Goal: Transaction & Acquisition: Purchase product/service

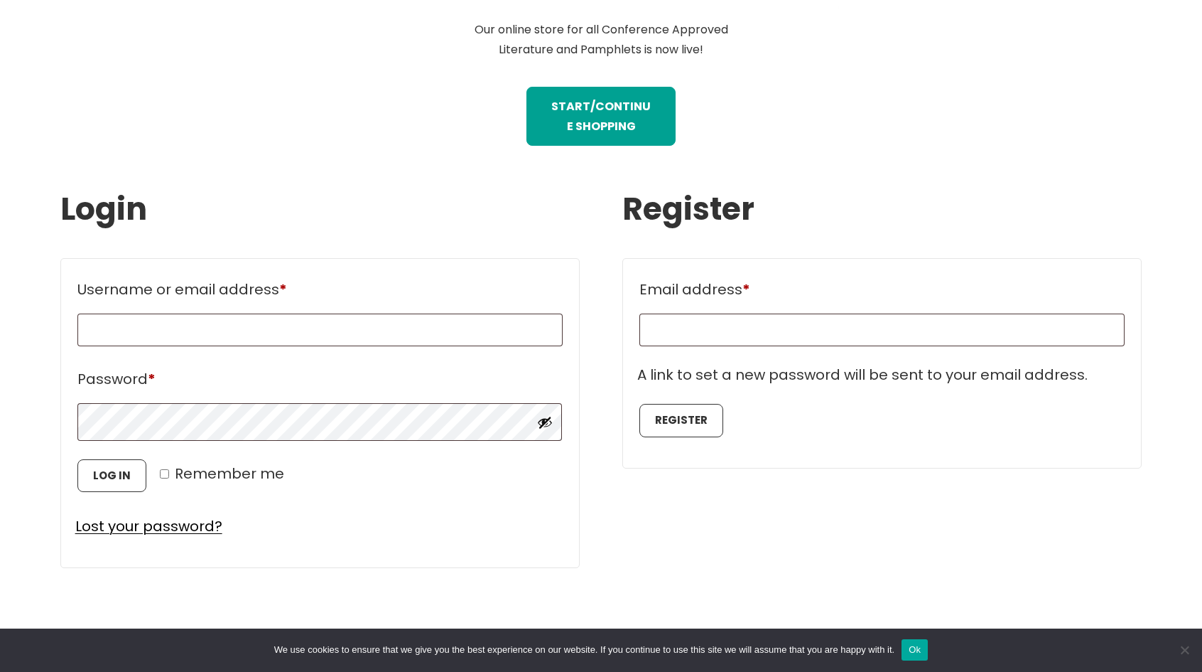
scroll to position [711, 0]
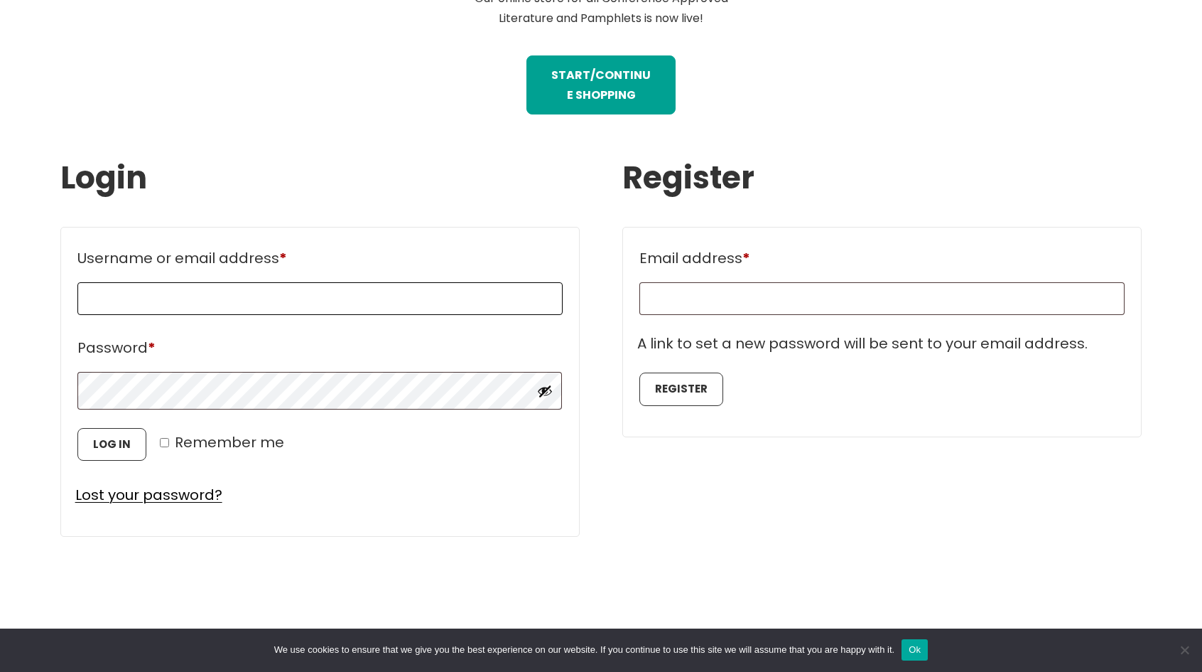
click at [224, 301] on input "Username or email address * Required" at bounding box center [319, 298] width 485 height 33
type input "**********"
click at [745, 296] on input "Email address * Required" at bounding box center [882, 298] width 485 height 33
type input "**********"
click at [679, 392] on button "Register" at bounding box center [682, 388] width 84 height 33
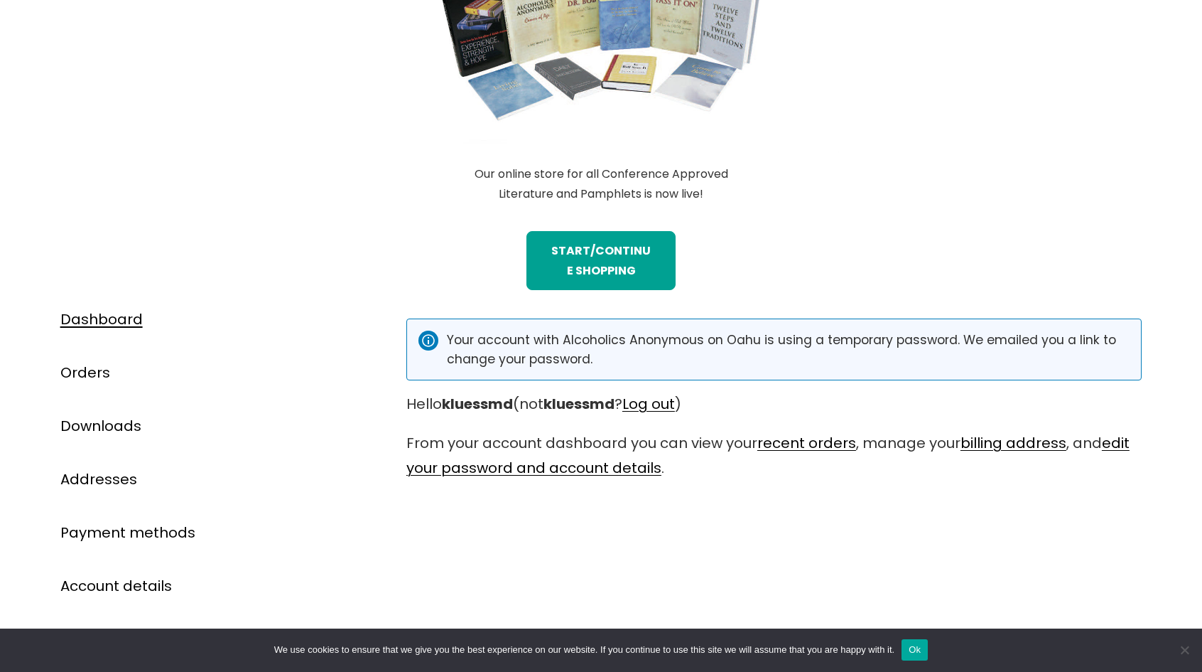
scroll to position [569, 0]
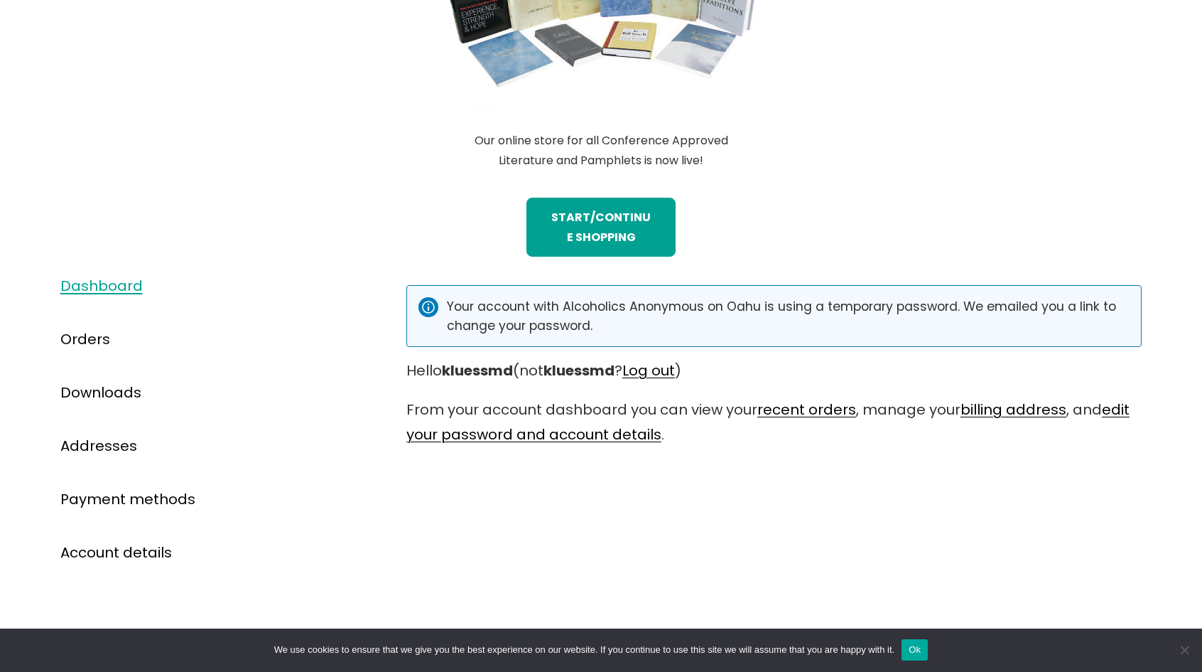
click at [92, 289] on link "Dashboard" at bounding box center [101, 286] width 82 height 20
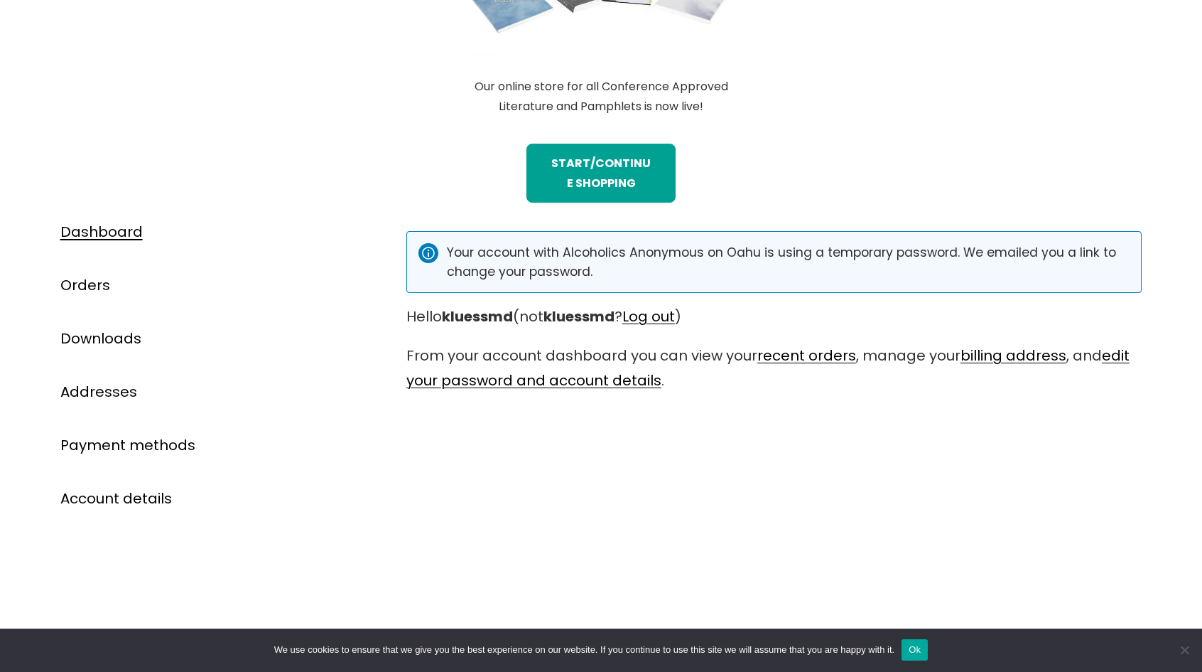
scroll to position [640, 0]
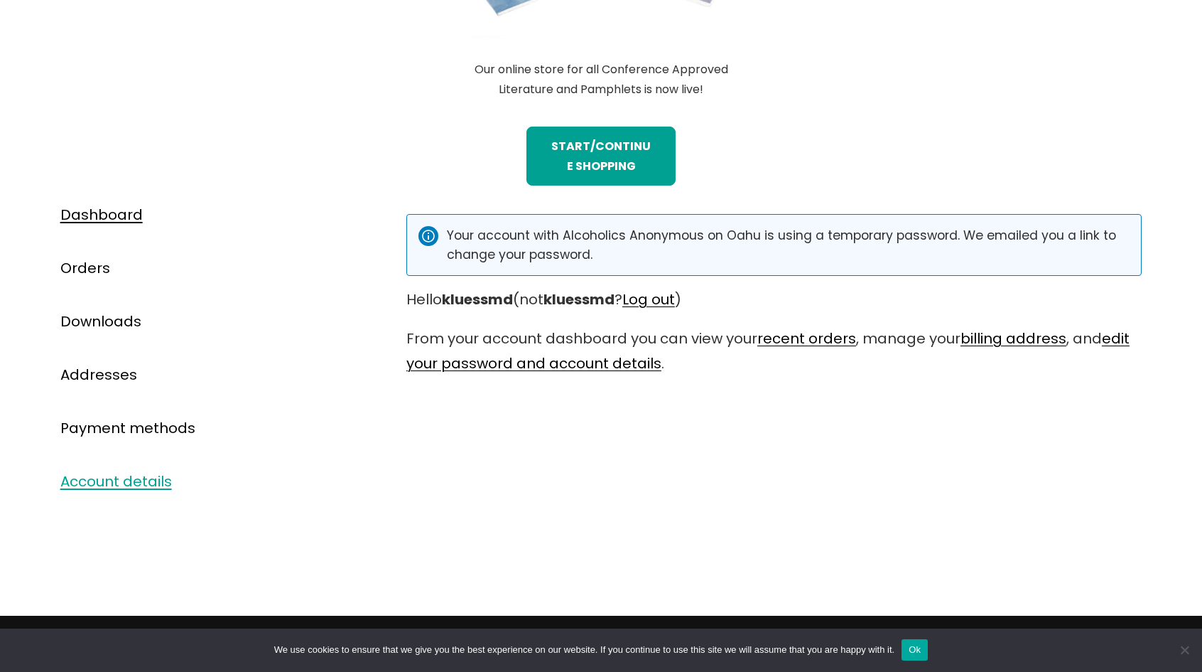
click at [139, 486] on link "Account details" at bounding box center [116, 481] width 112 height 20
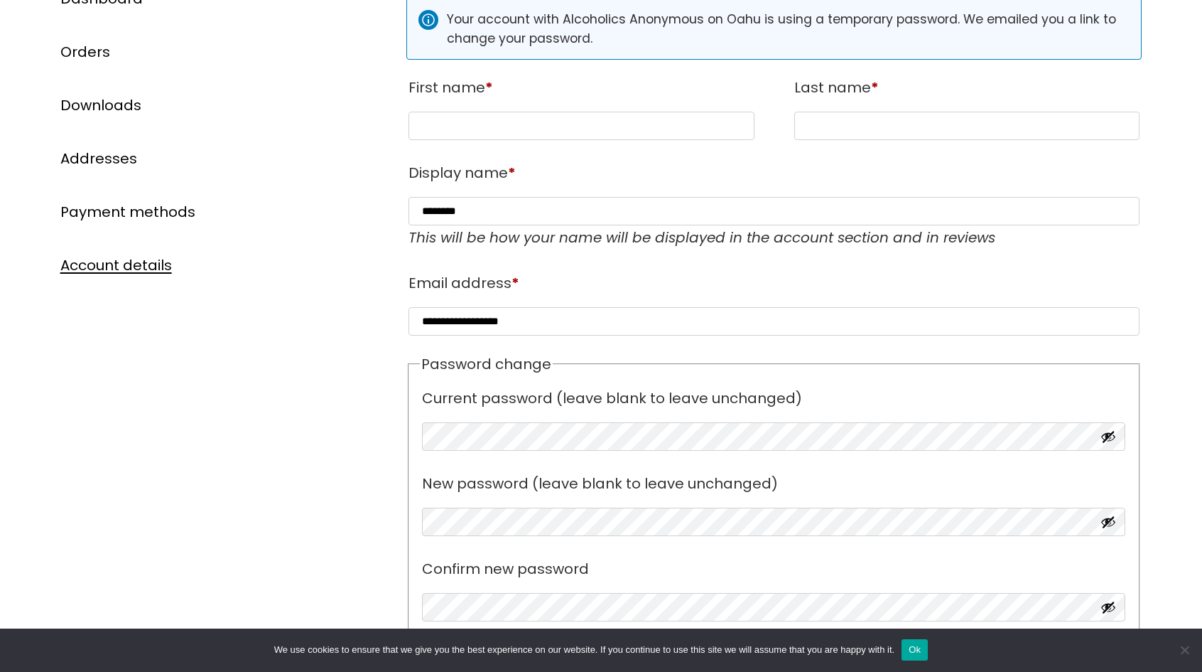
scroll to position [711, 0]
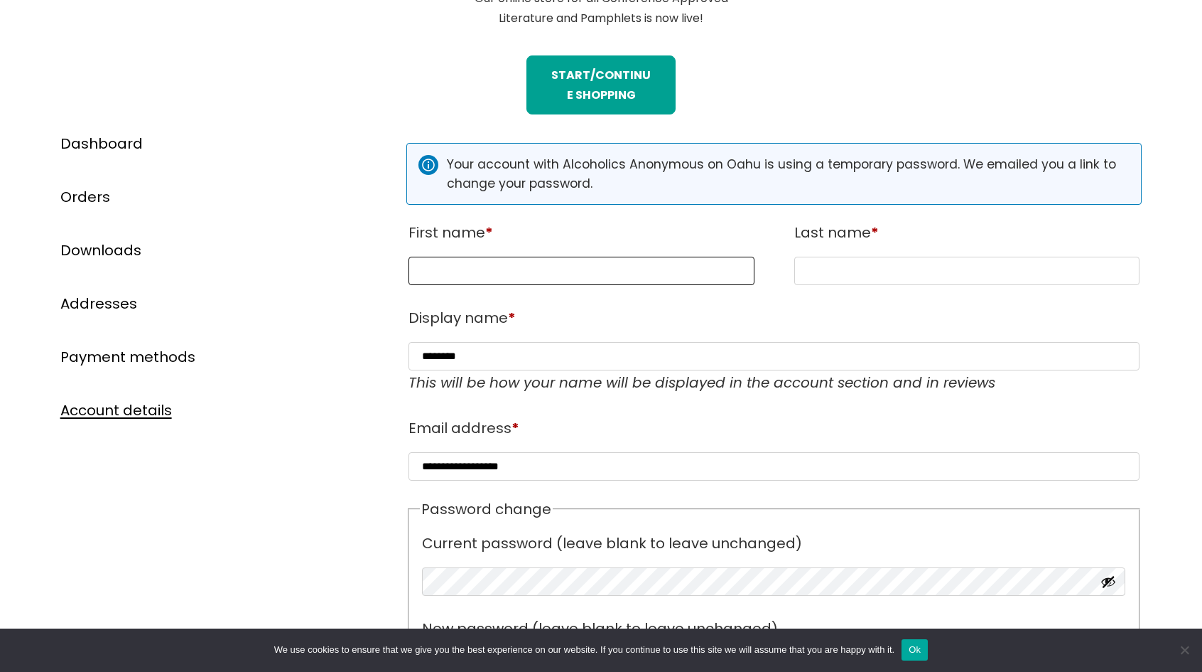
click at [480, 276] on input "First name *" at bounding box center [582, 271] width 346 height 28
type input "*****"
type input "******"
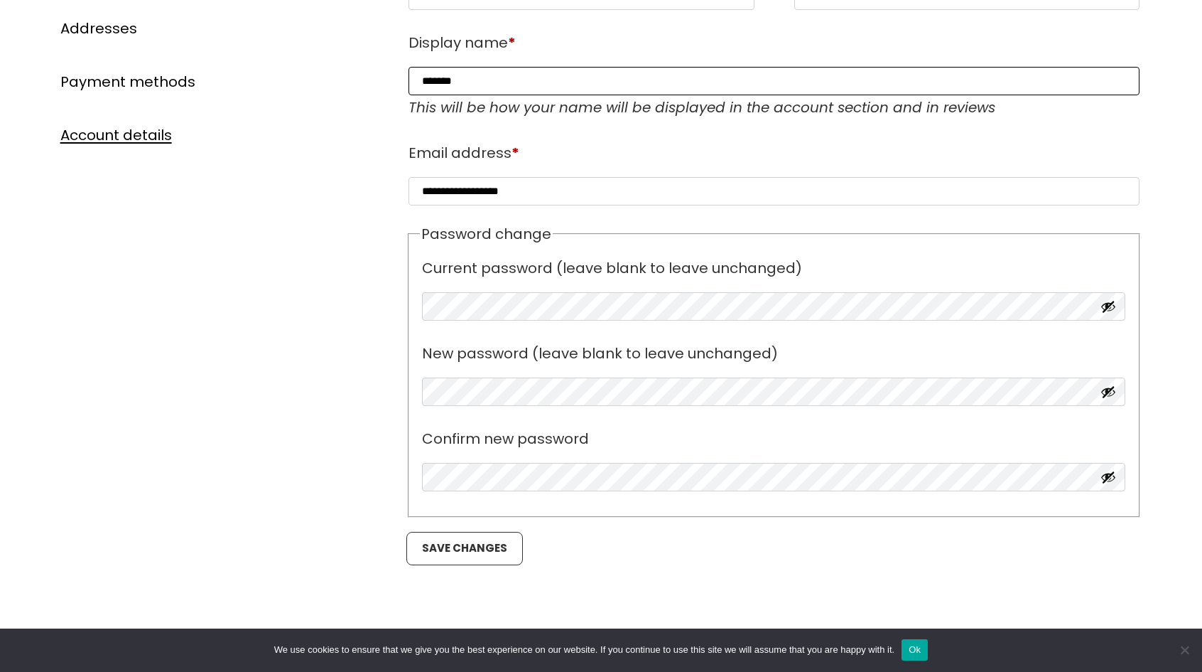
scroll to position [995, 0]
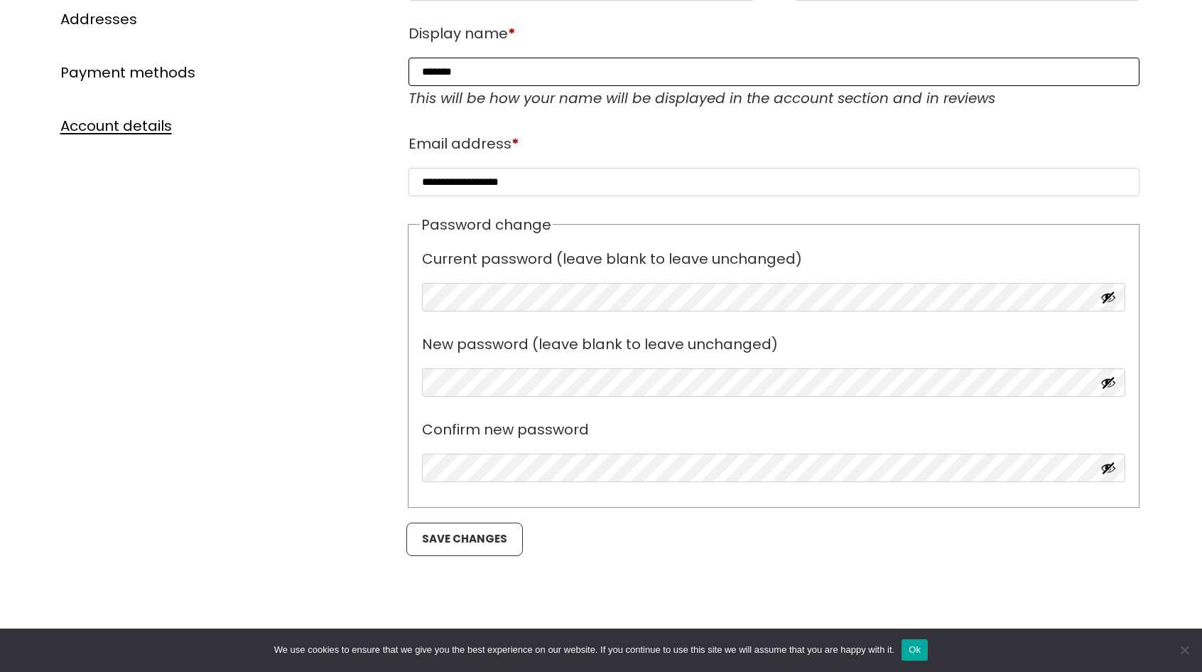
type input "*******"
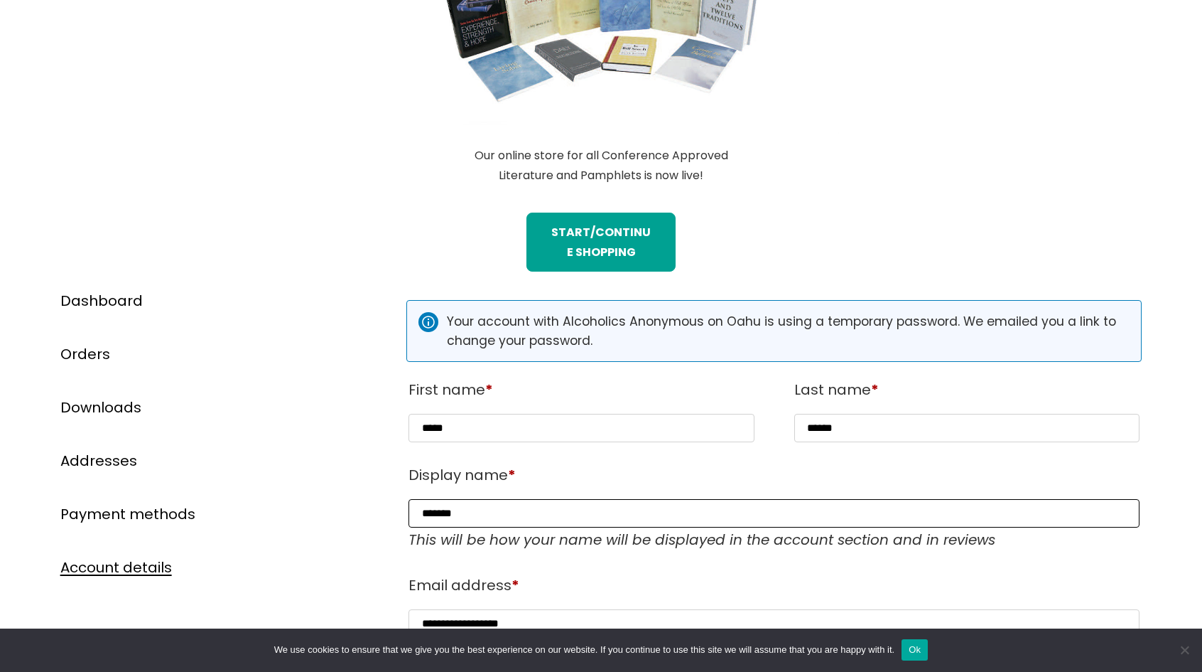
scroll to position [569, 0]
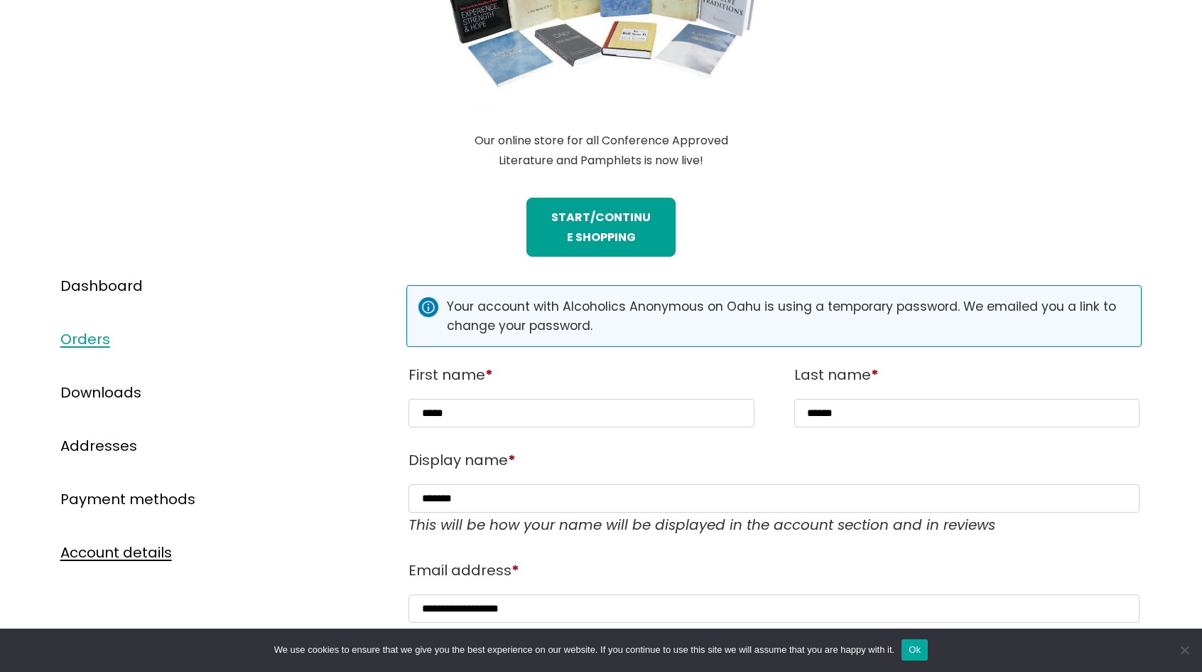
click at [85, 340] on link "Orders" at bounding box center [85, 339] width 50 height 20
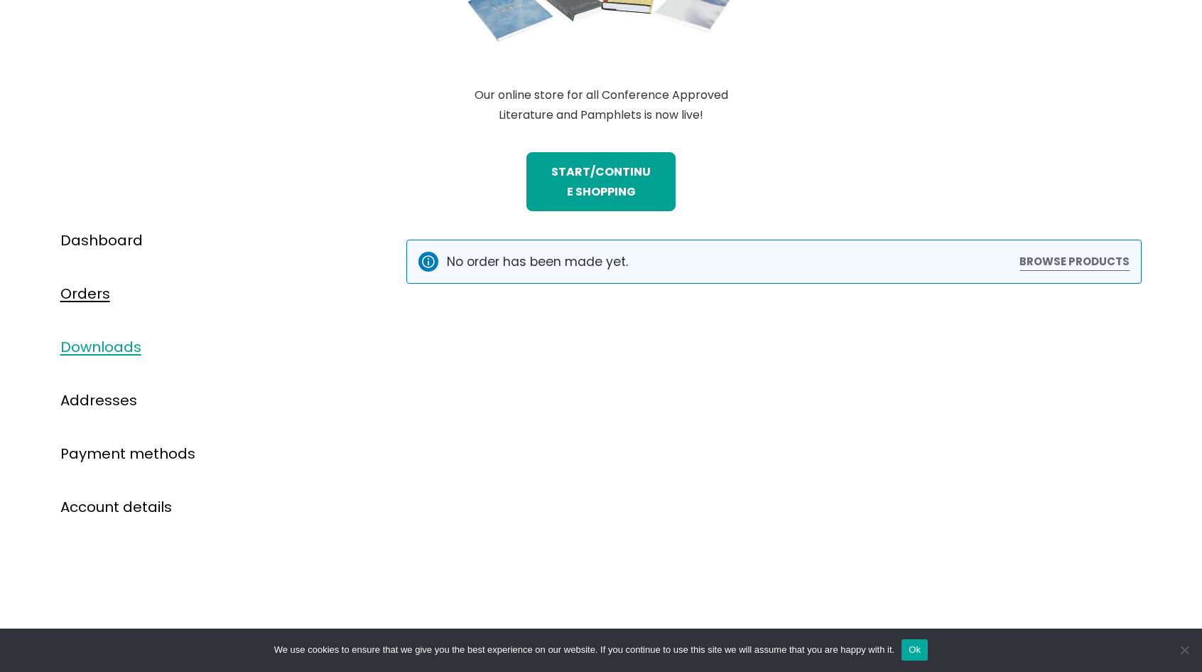
scroll to position [640, 0]
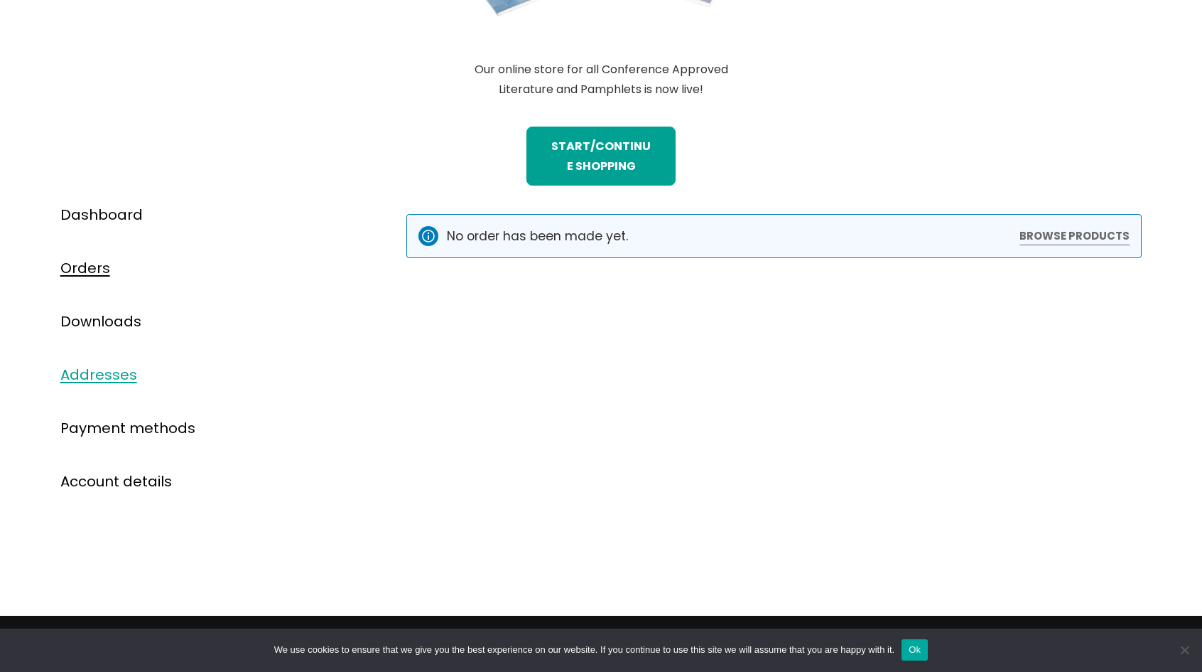
click at [121, 376] on link "Addresses" at bounding box center [98, 375] width 77 height 20
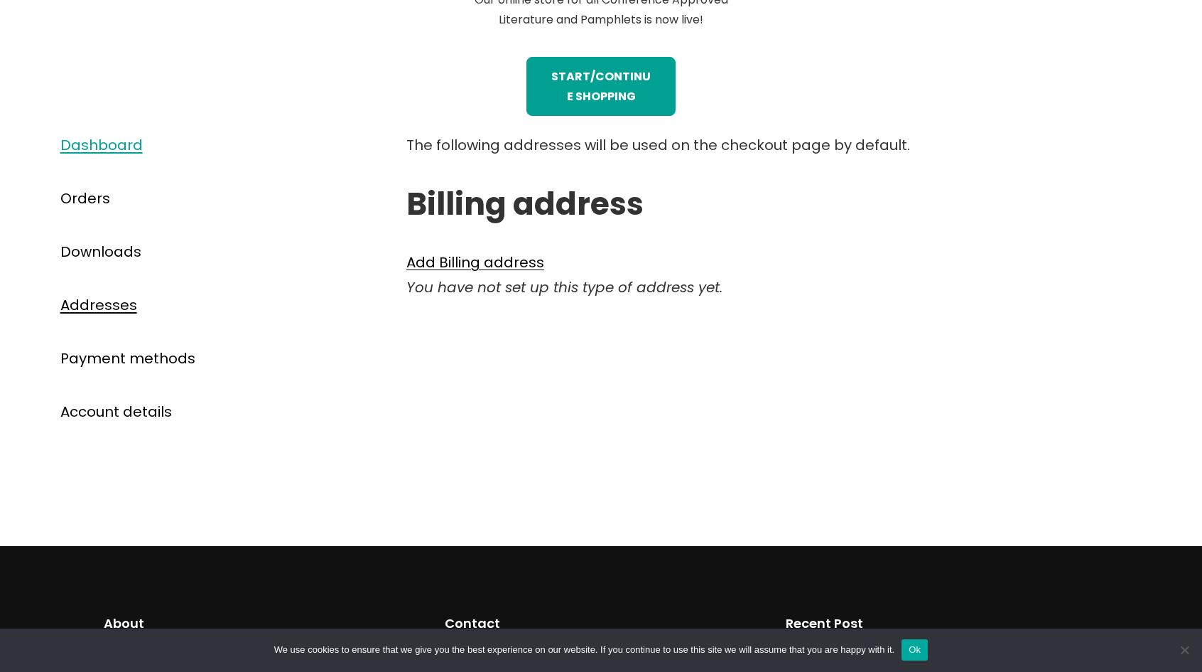
scroll to position [711, 0]
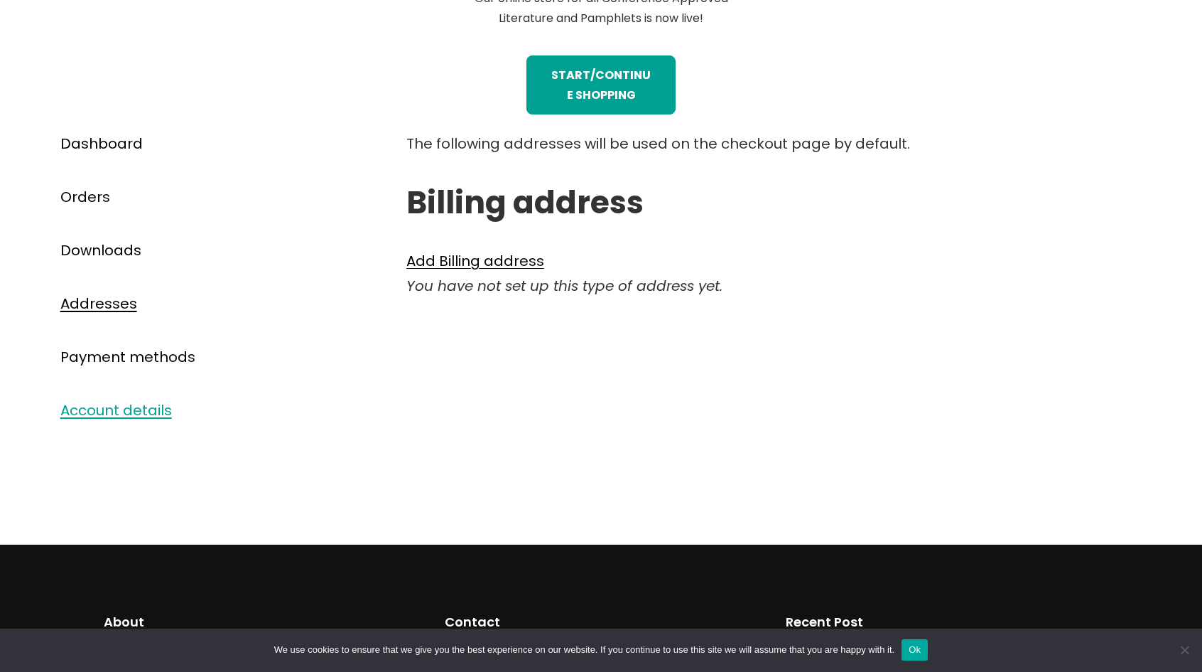
click at [142, 409] on link "Account details" at bounding box center [116, 410] width 112 height 20
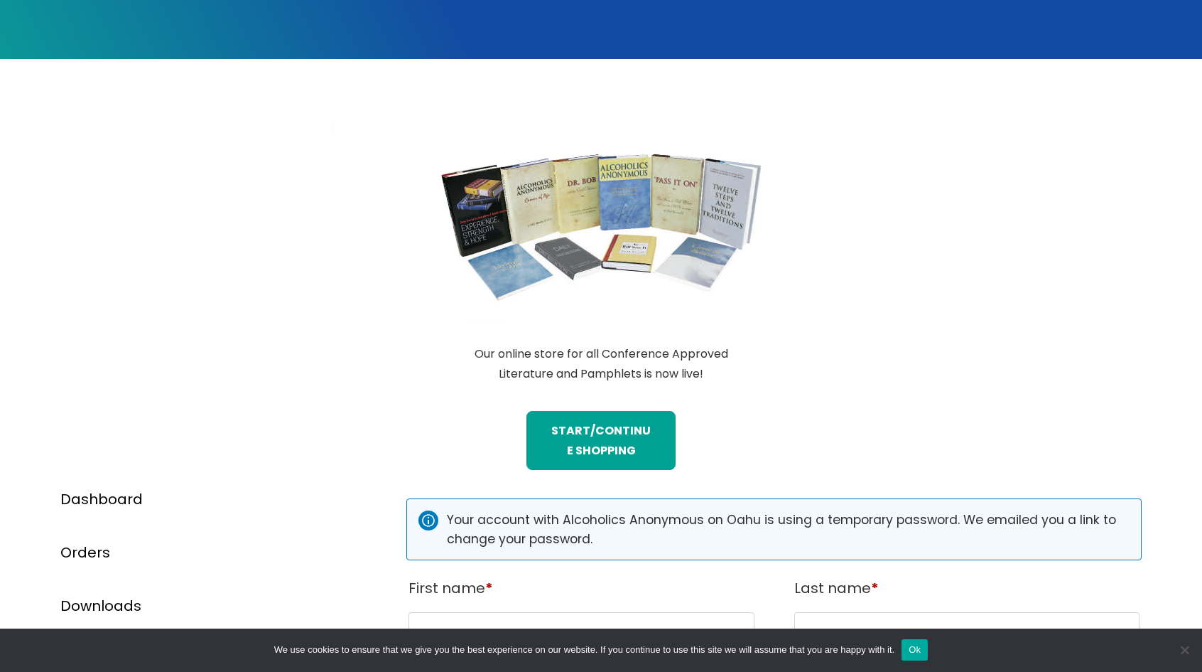
scroll to position [569, 0]
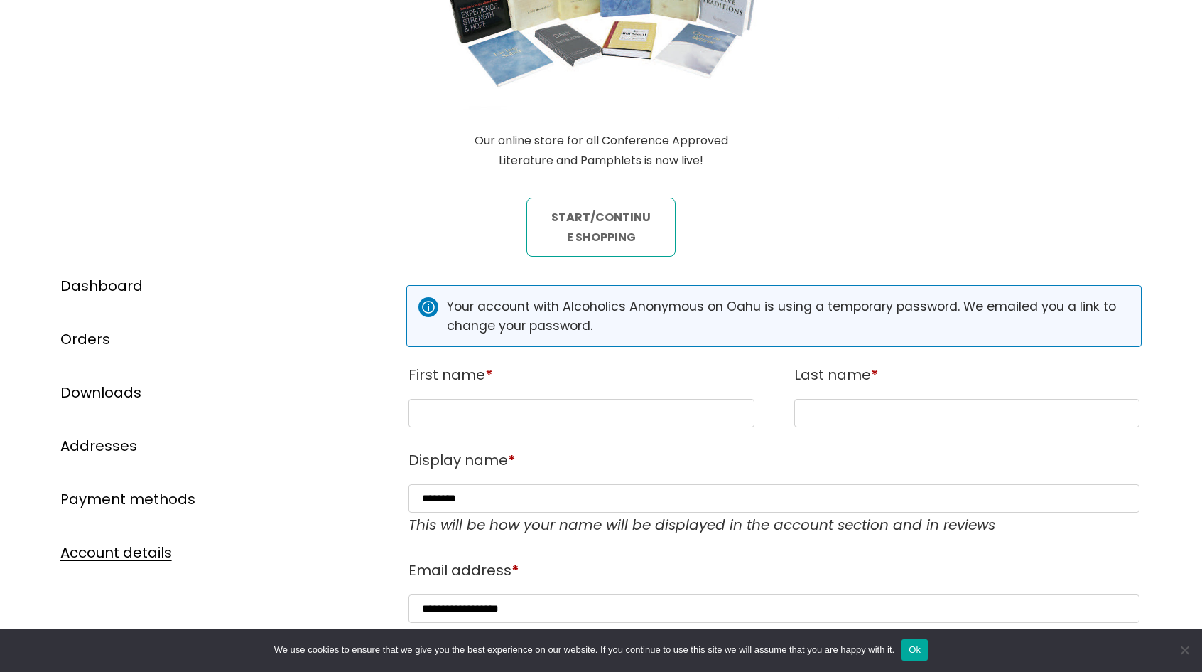
click at [624, 239] on link "STart/continue shopping" at bounding box center [602, 227] width 150 height 59
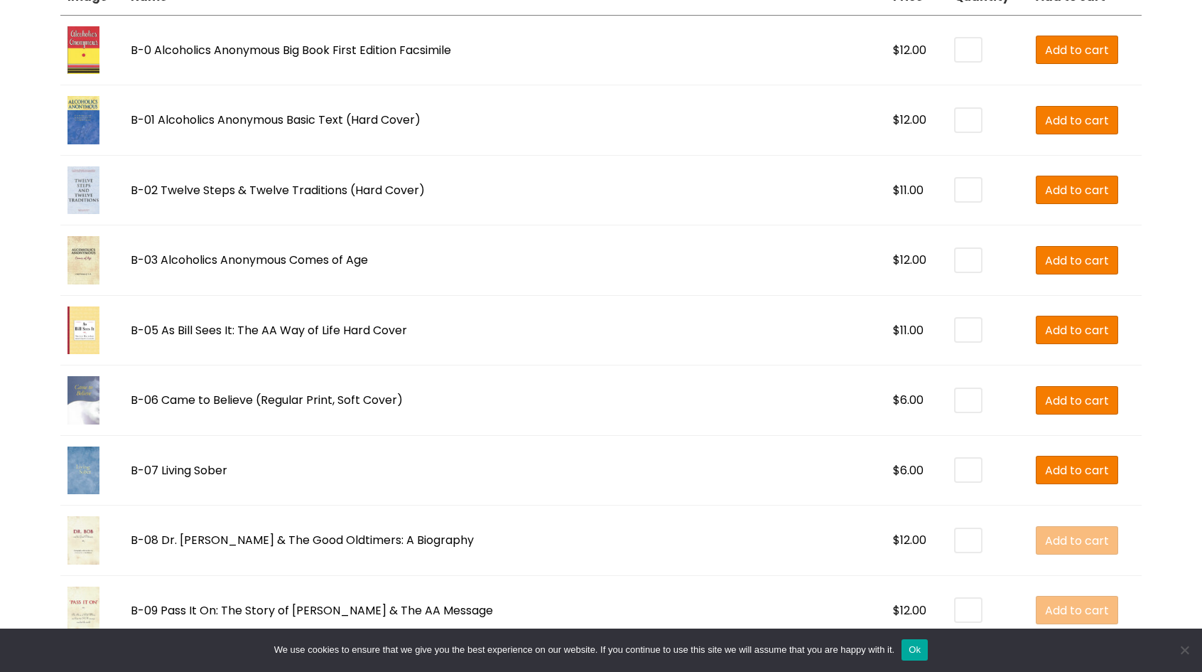
scroll to position [497, 0]
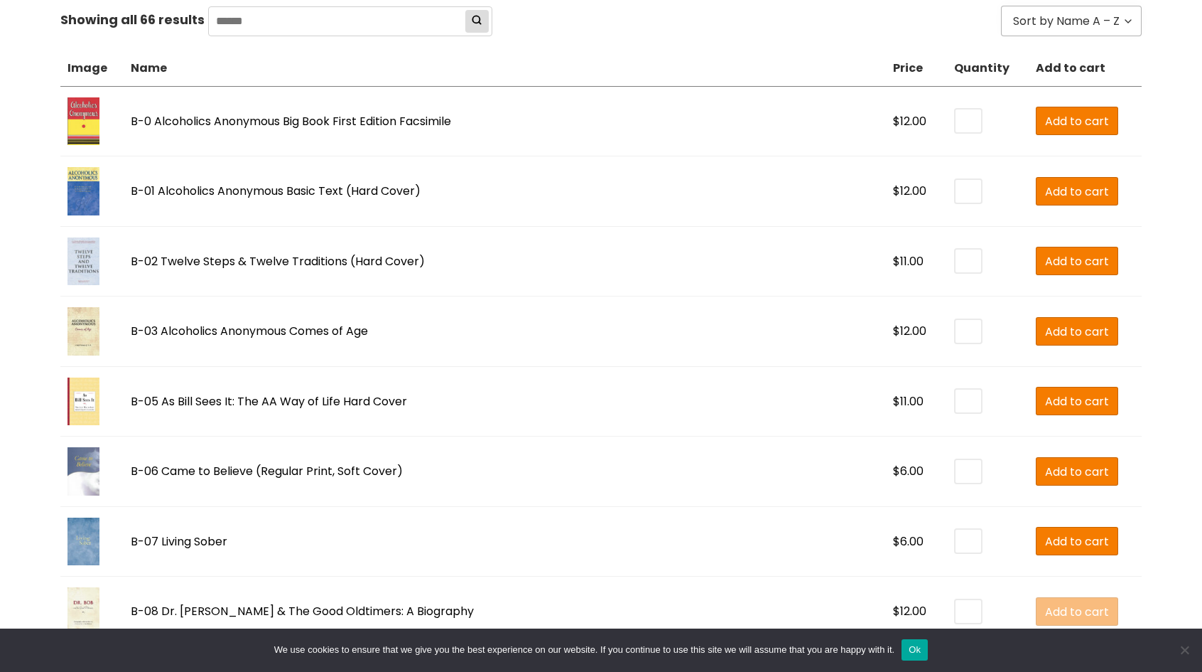
click at [956, 194] on input "*" at bounding box center [969, 191] width 26 height 23
click at [956, 188] on input "*" at bounding box center [969, 191] width 26 height 23
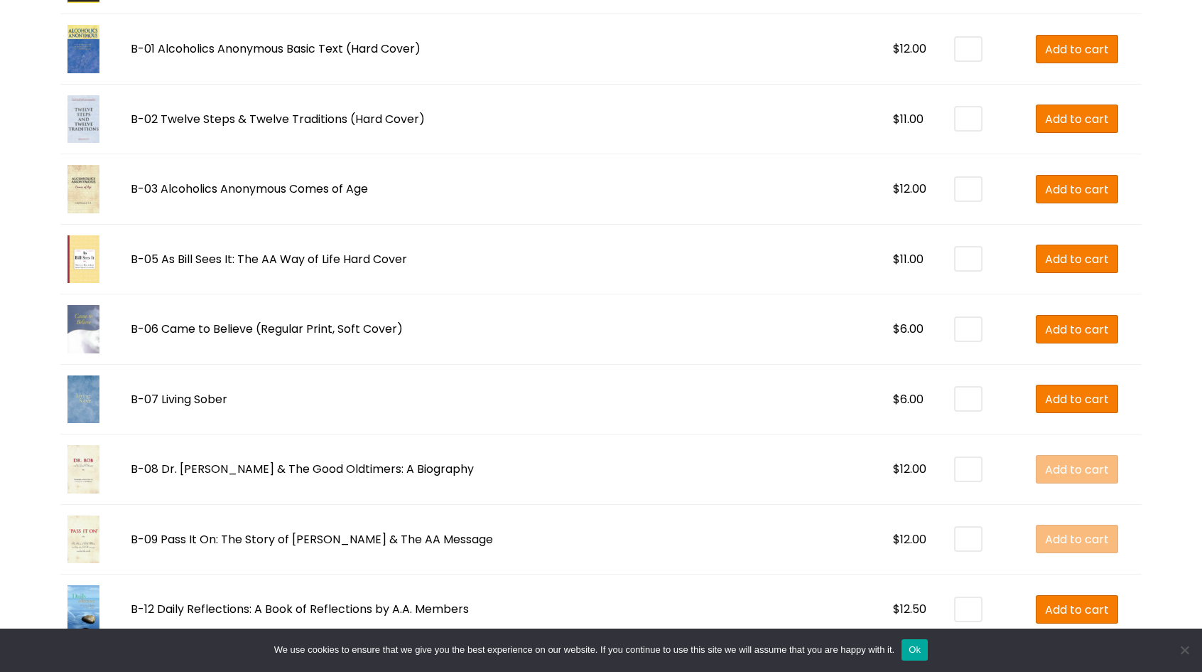
click at [78, 262] on img at bounding box center [84, 259] width 32 height 48
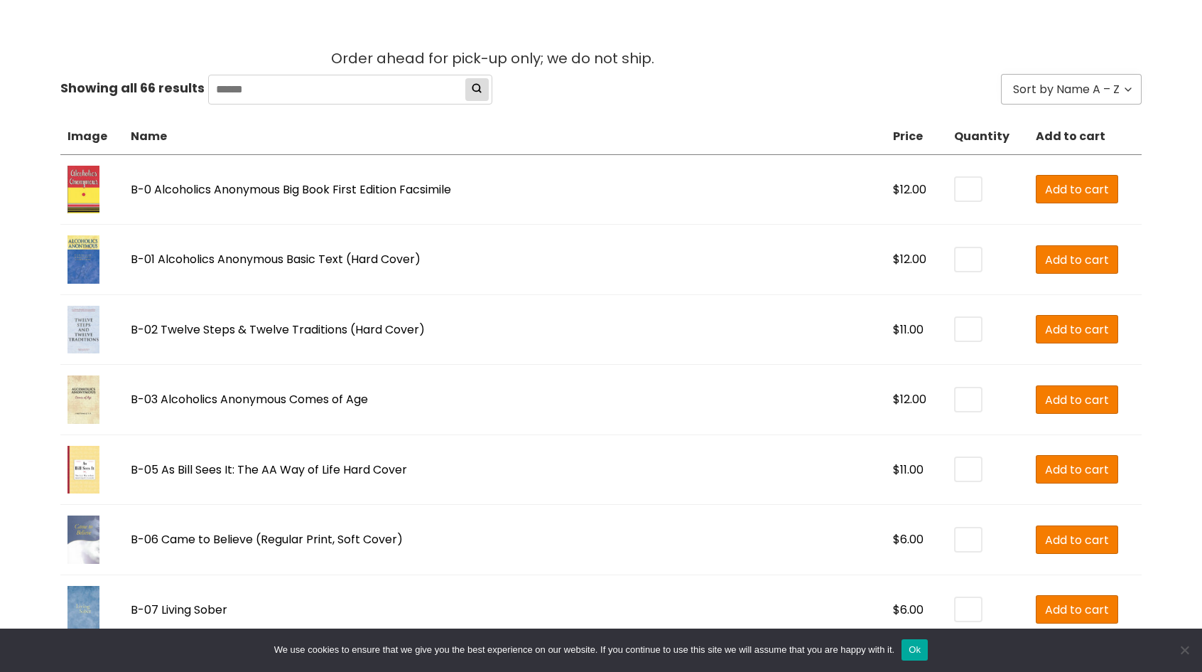
scroll to position [426, 0]
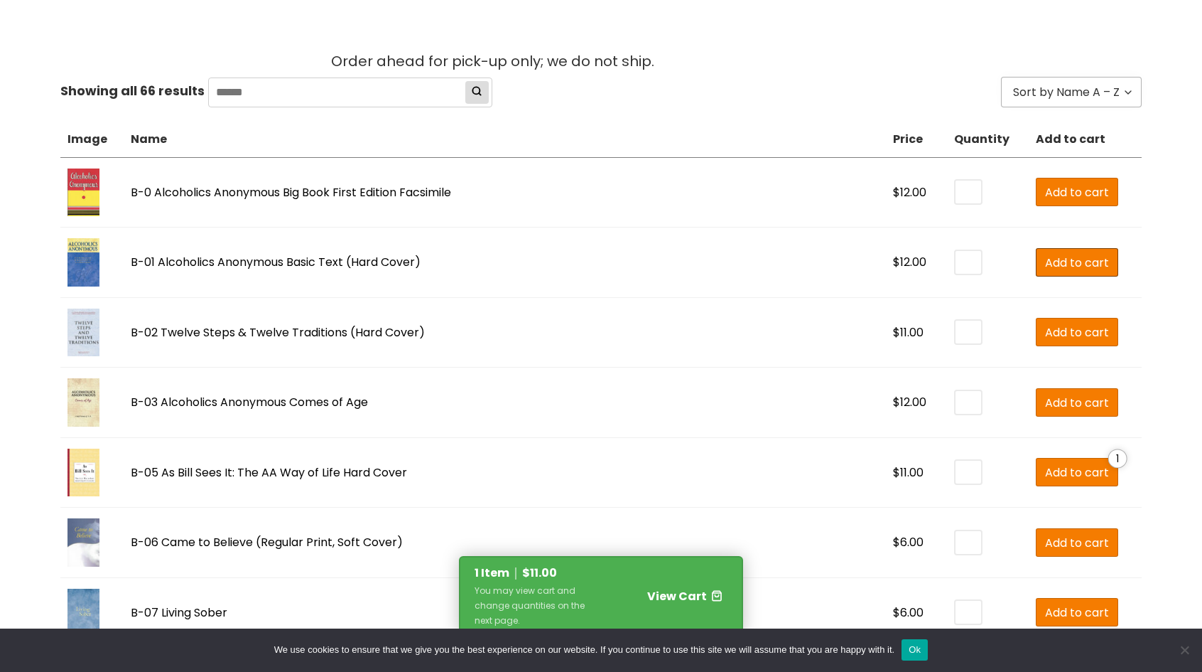
click at [1059, 260] on span "Add to cart" at bounding box center [1077, 263] width 64 height 18
type input "*"
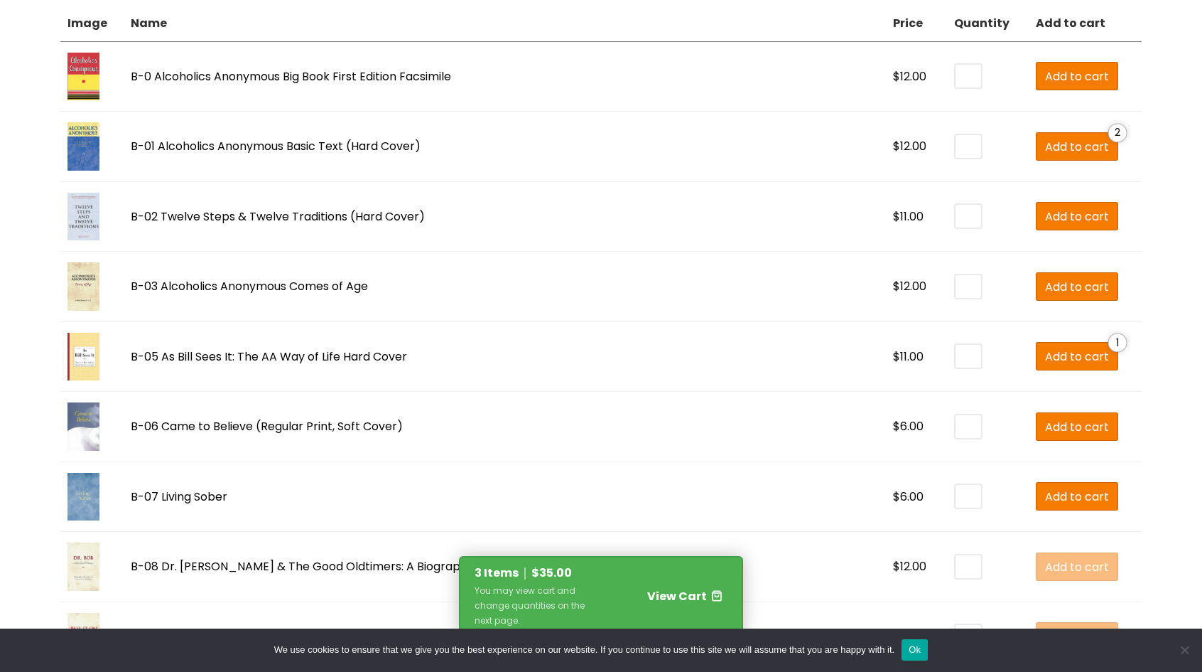
scroll to position [569, 0]
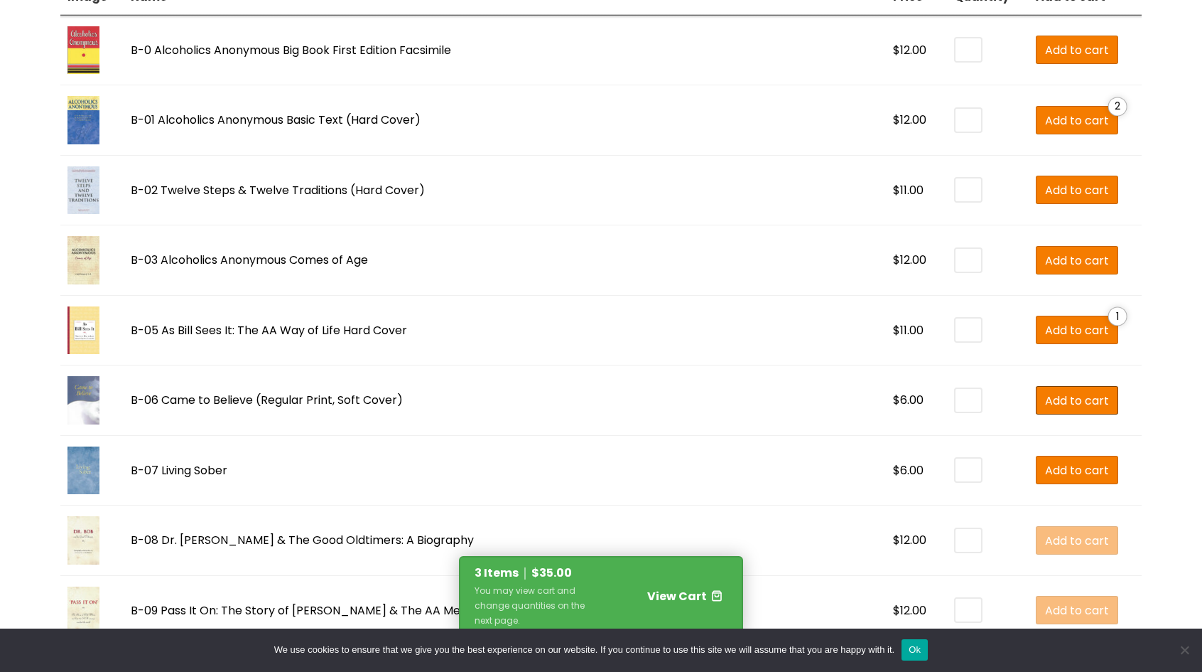
click at [1045, 396] on span "Add to cart" at bounding box center [1077, 401] width 64 height 18
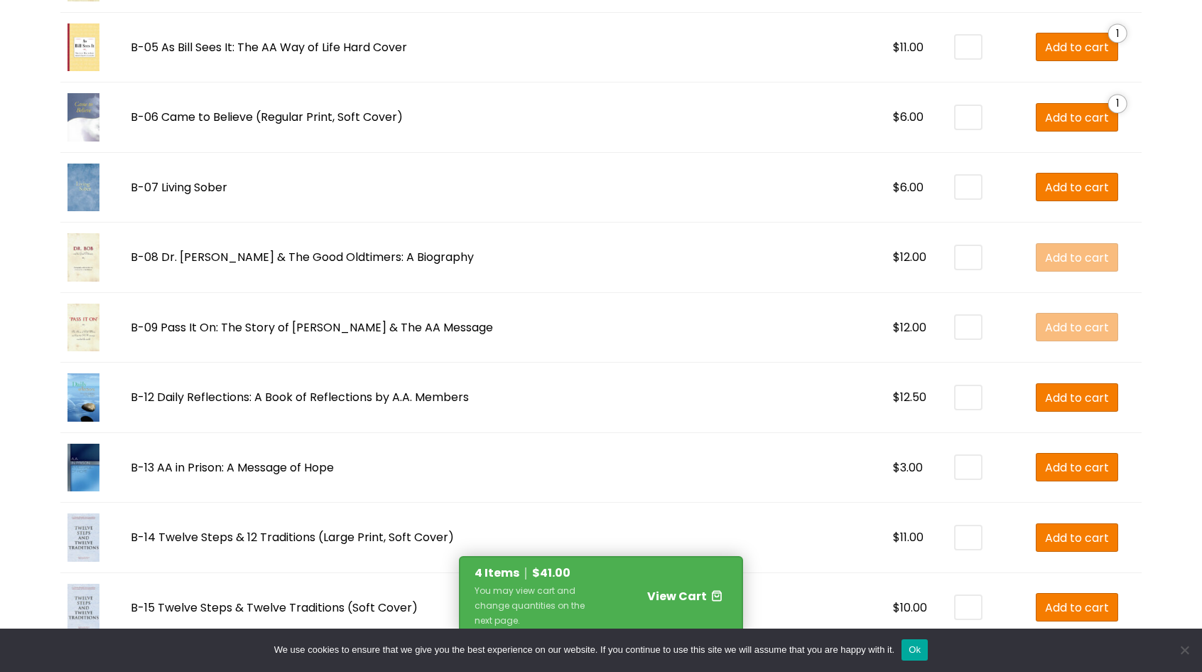
scroll to position [853, 0]
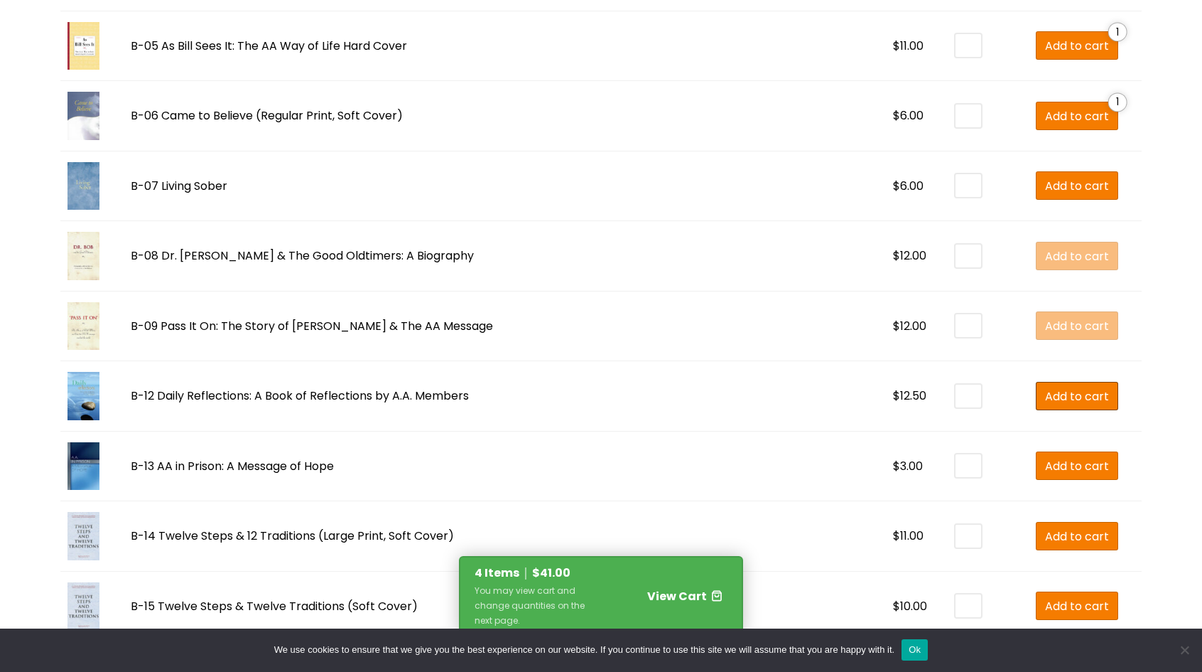
click at [1045, 393] on span "Add to cart" at bounding box center [1077, 396] width 64 height 18
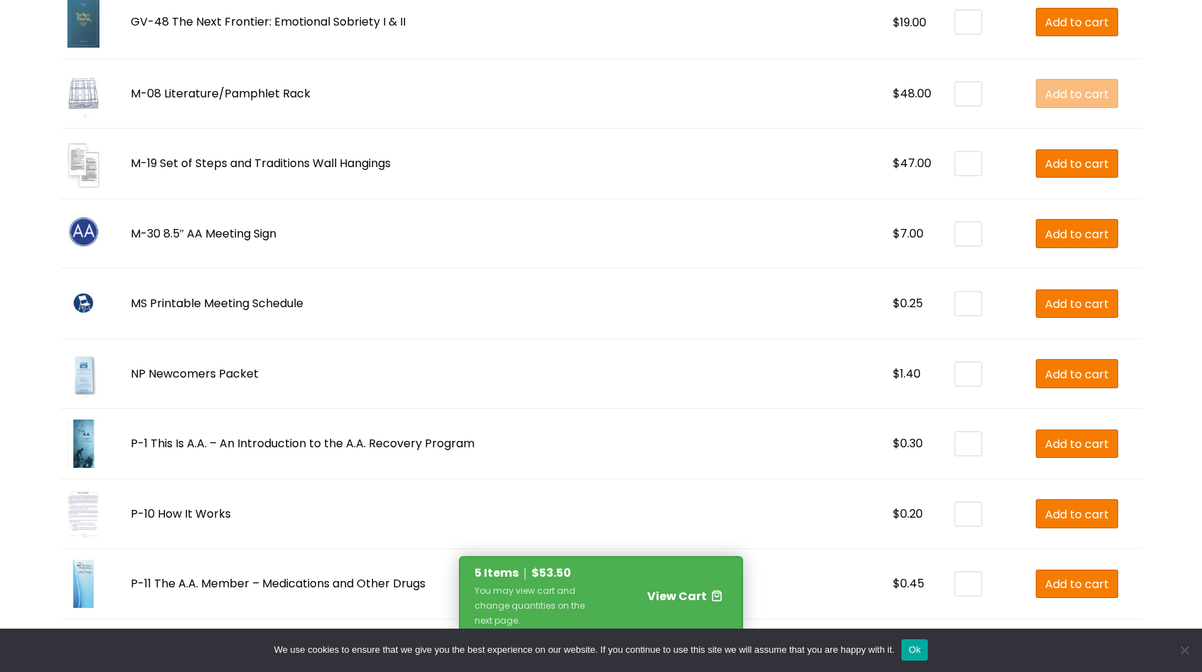
scroll to position [2345, 0]
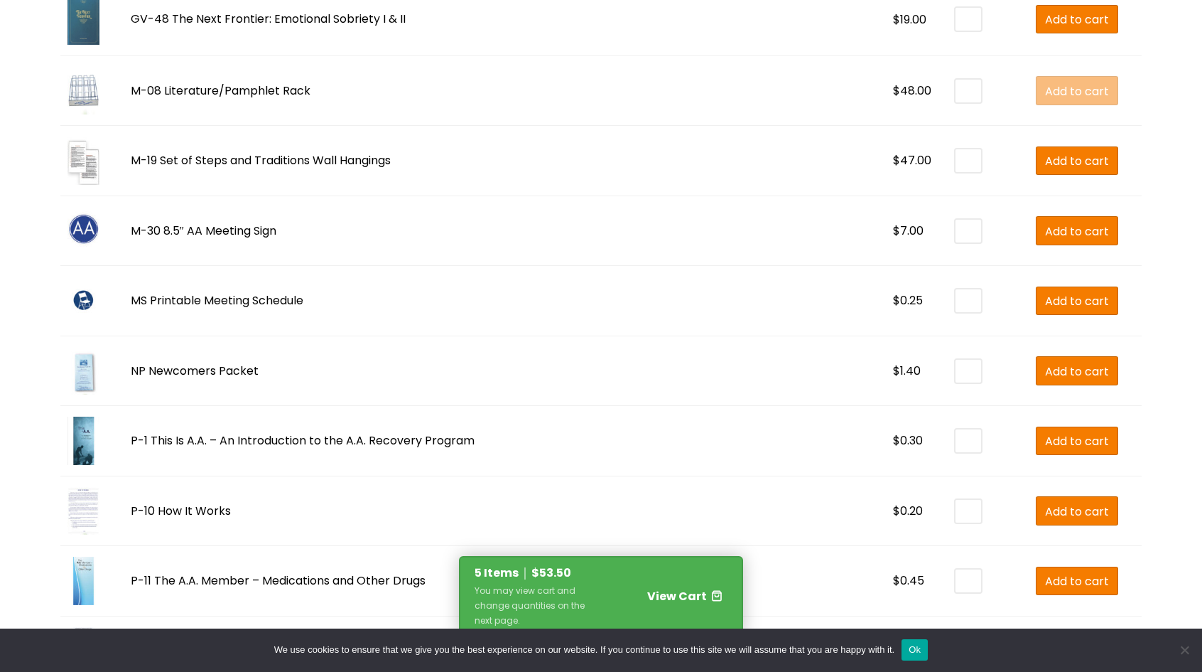
click at [956, 360] on input "*" at bounding box center [969, 371] width 26 height 23
click at [1045, 365] on span "Add to cart" at bounding box center [1077, 371] width 64 height 18
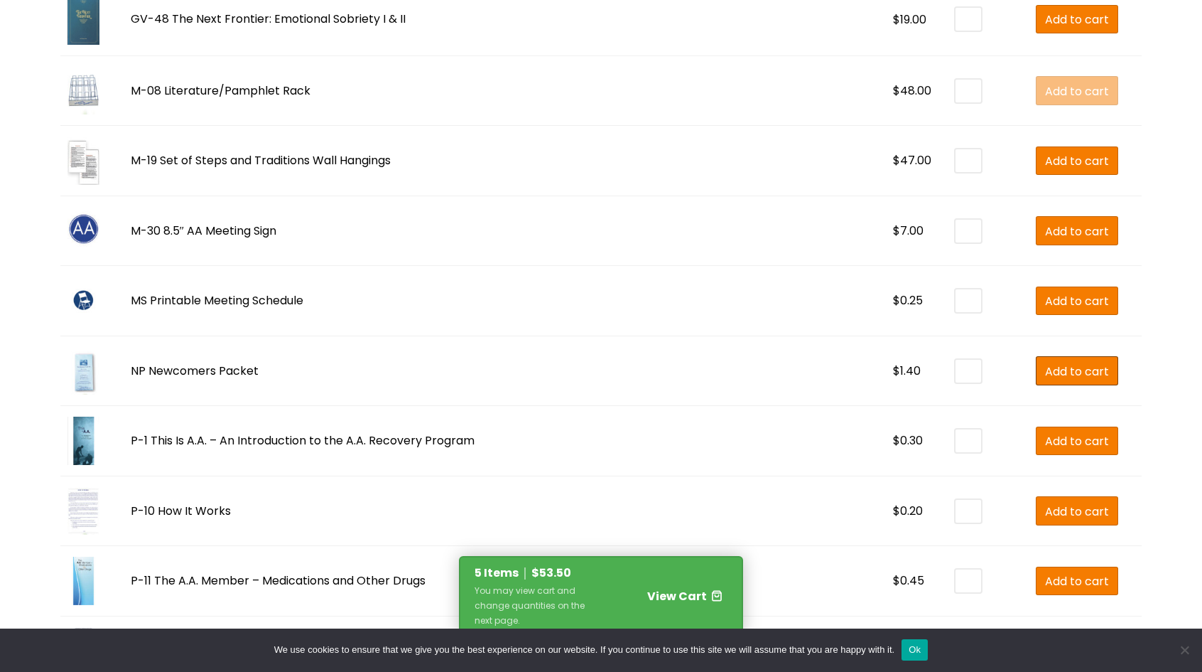
type input "*"
click at [661, 588] on span "View Cart" at bounding box center [677, 596] width 60 height 16
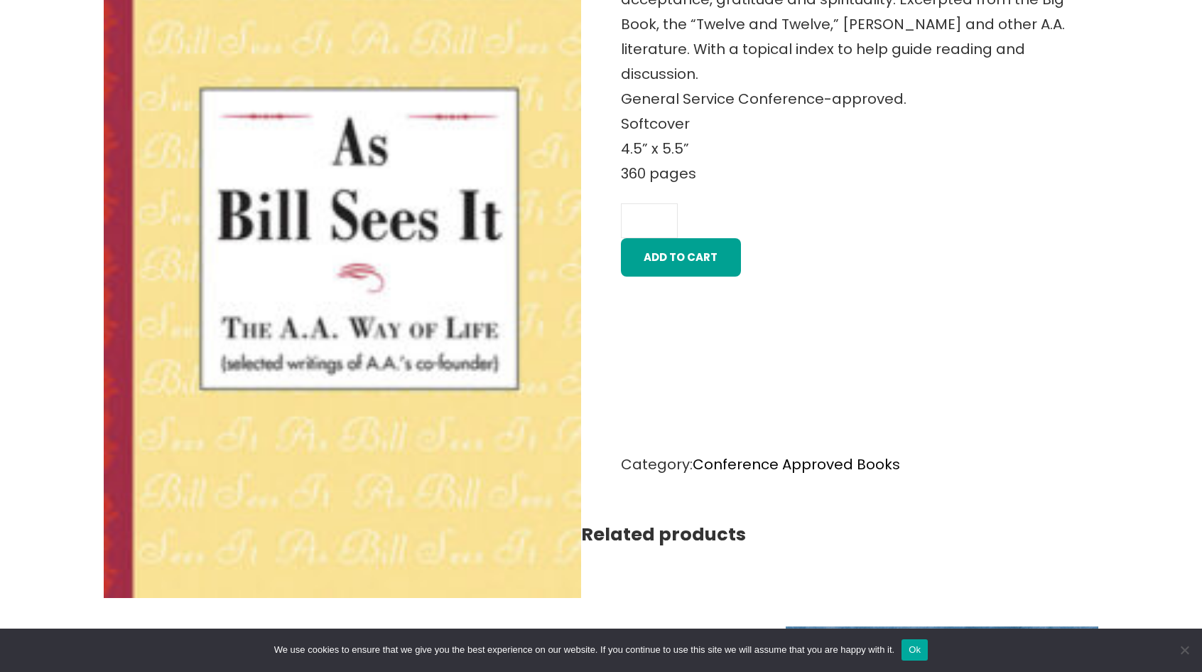
scroll to position [711, 0]
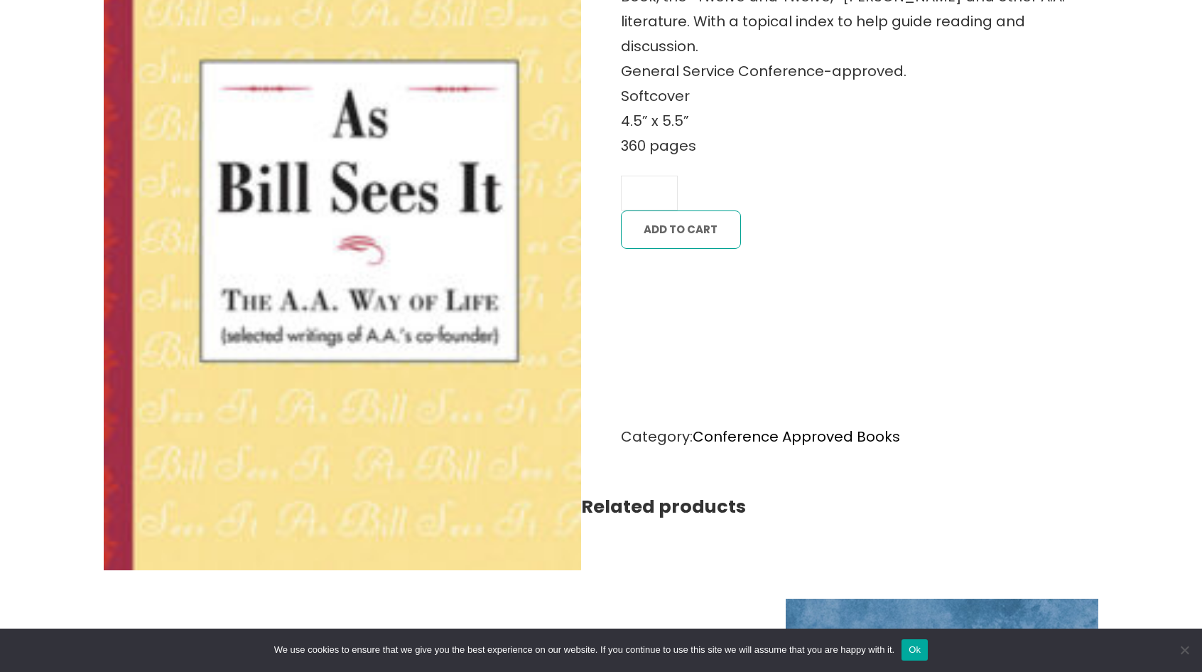
click at [674, 210] on button "Add to cart" at bounding box center [681, 229] width 120 height 38
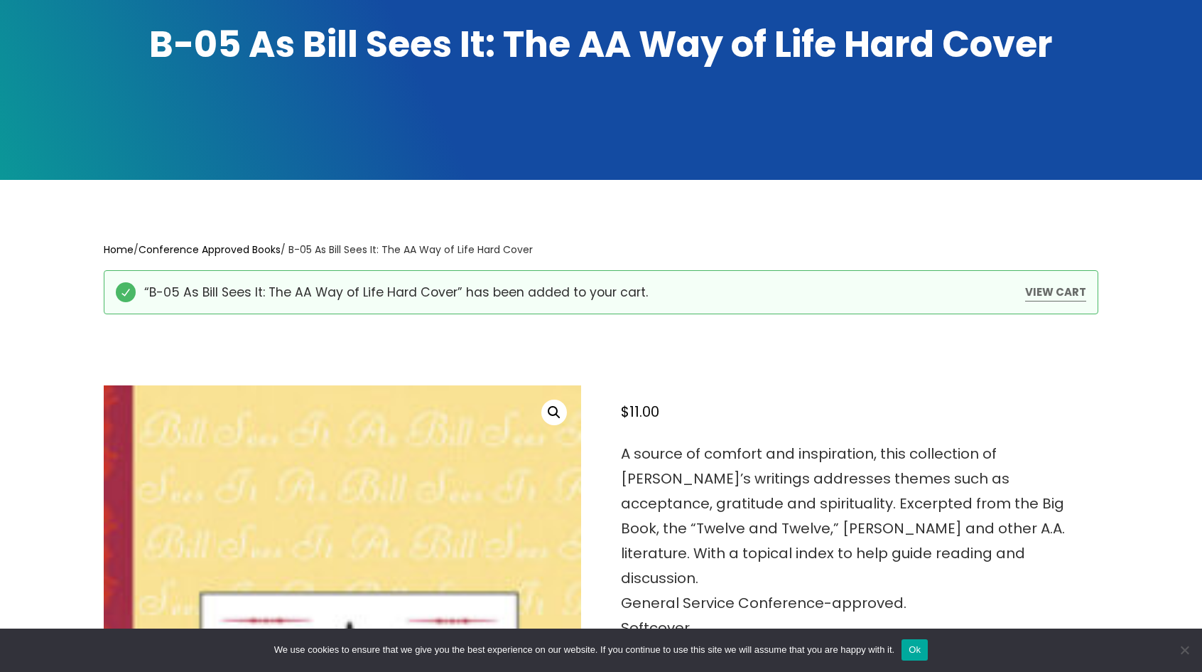
scroll to position [213, 0]
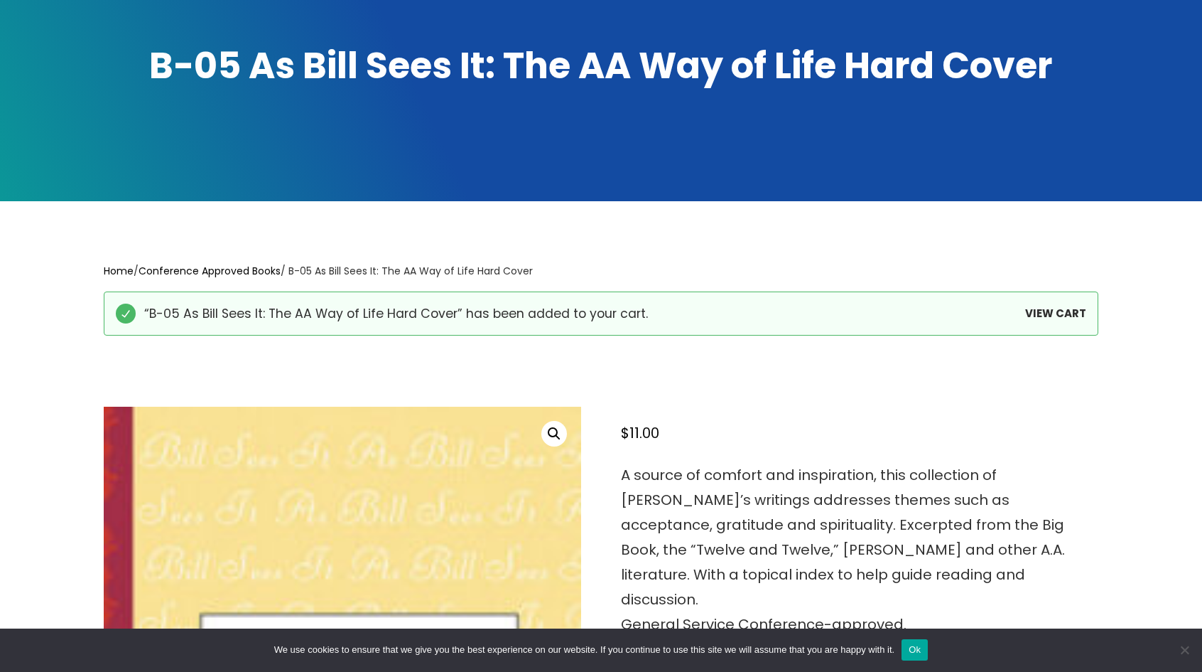
click at [1060, 310] on link "View cart" at bounding box center [1056, 313] width 61 height 18
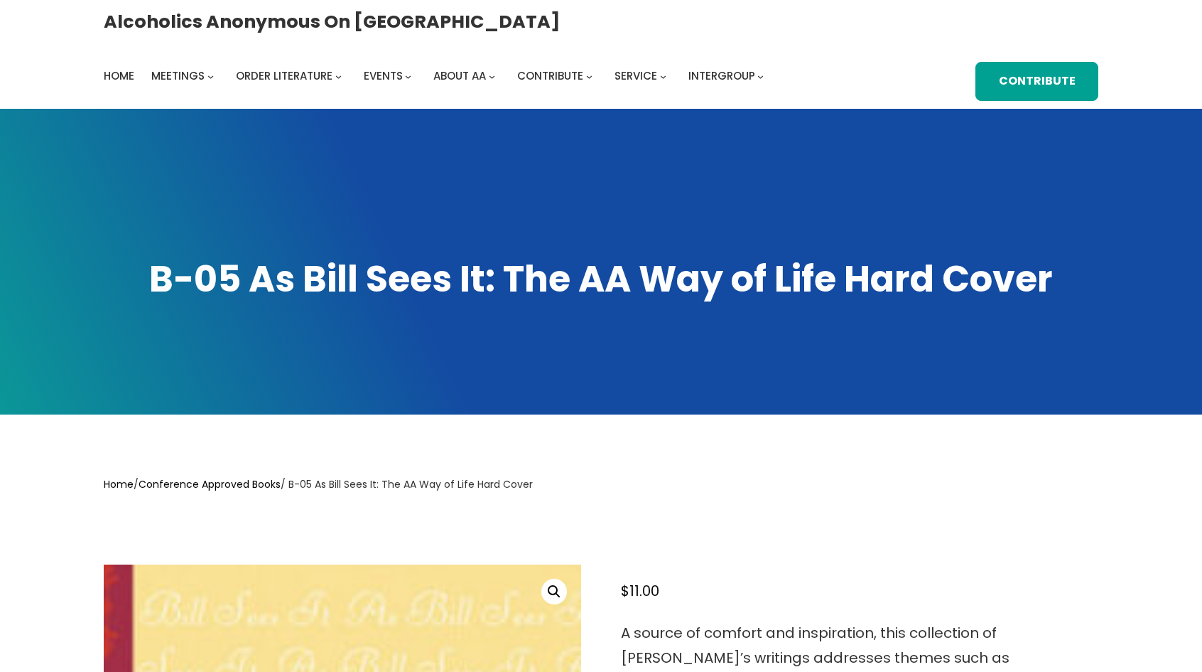
scroll to position [711, 0]
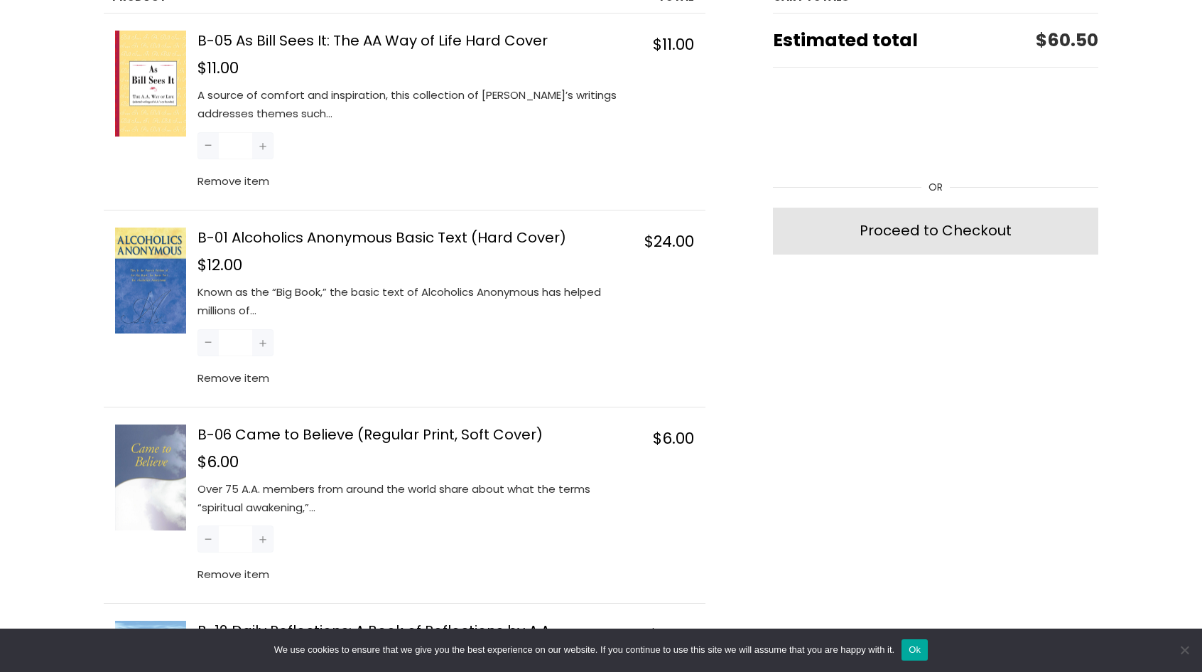
scroll to position [497, 0]
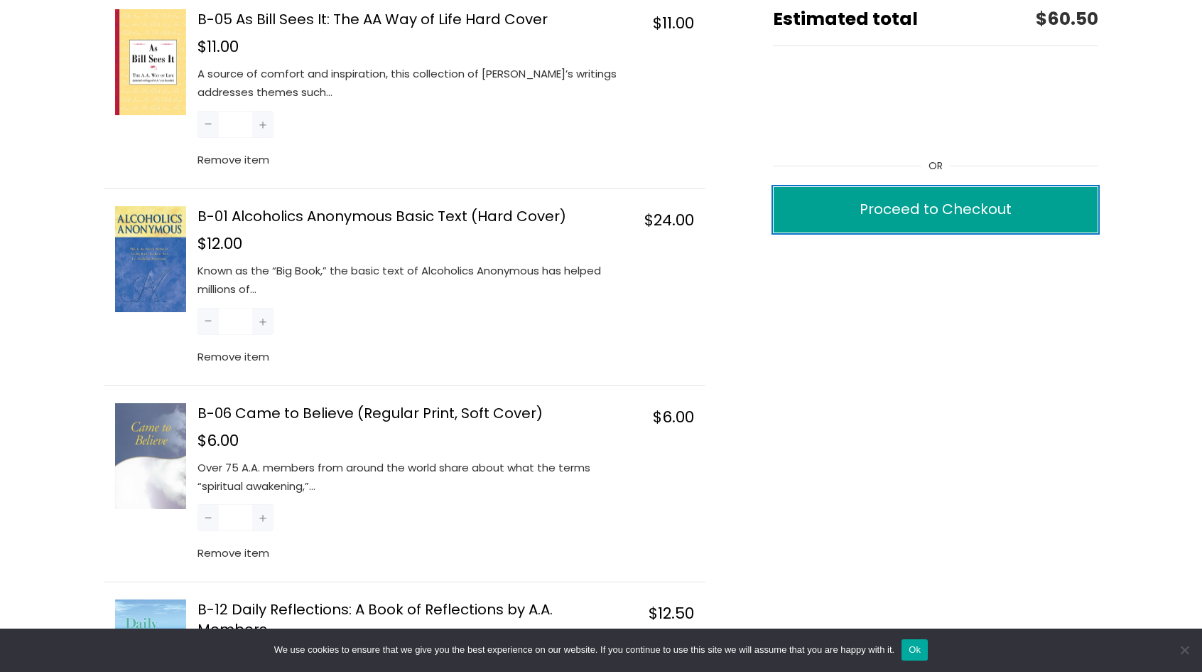
click at [962, 210] on div "Proceed to Checkout" at bounding box center [936, 209] width 152 height 25
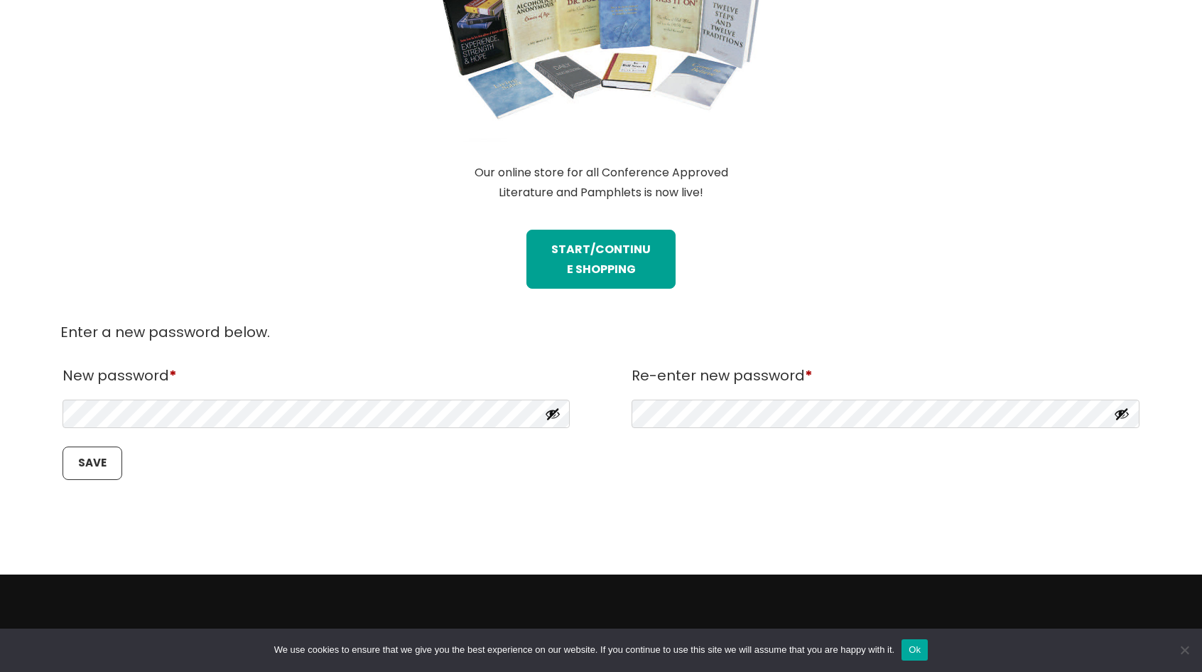
scroll to position [569, 0]
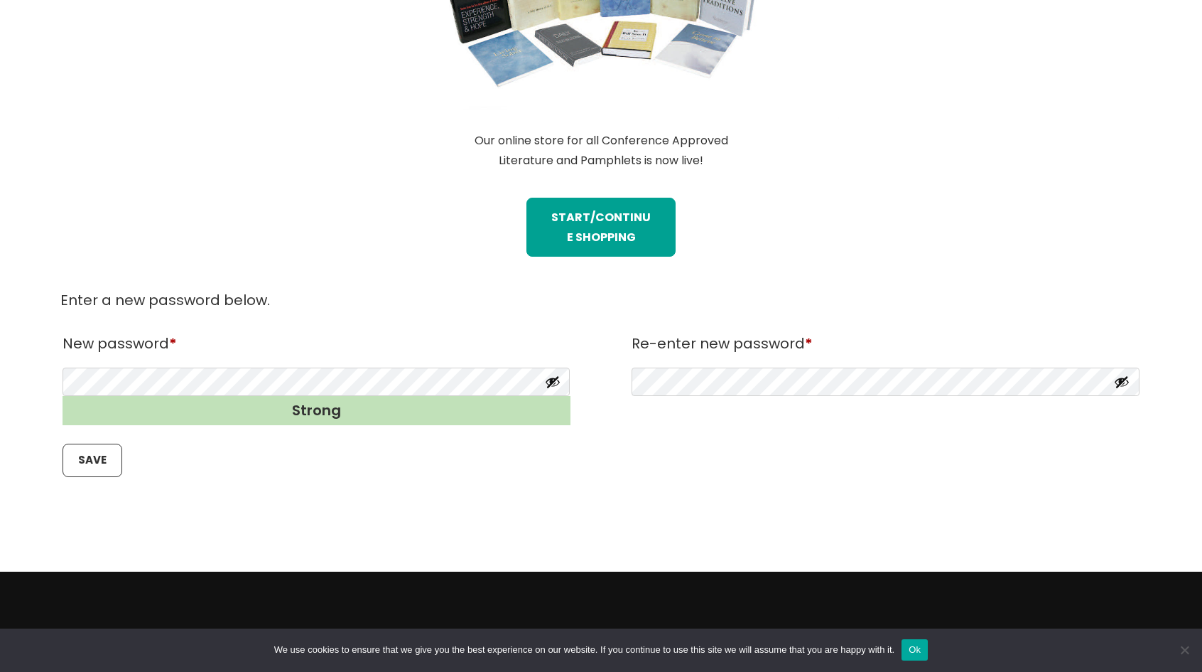
click at [644, 445] on p "Save" at bounding box center [601, 459] width 1082 height 37
click at [551, 381] on button "Show password" at bounding box center [553, 382] width 16 height 16
click at [551, 381] on button "Hide password" at bounding box center [553, 382] width 16 height 16
click at [1126, 382] on button "Show password" at bounding box center [1122, 382] width 16 height 16
click at [1124, 382] on button "Hide password" at bounding box center [1122, 382] width 16 height 16
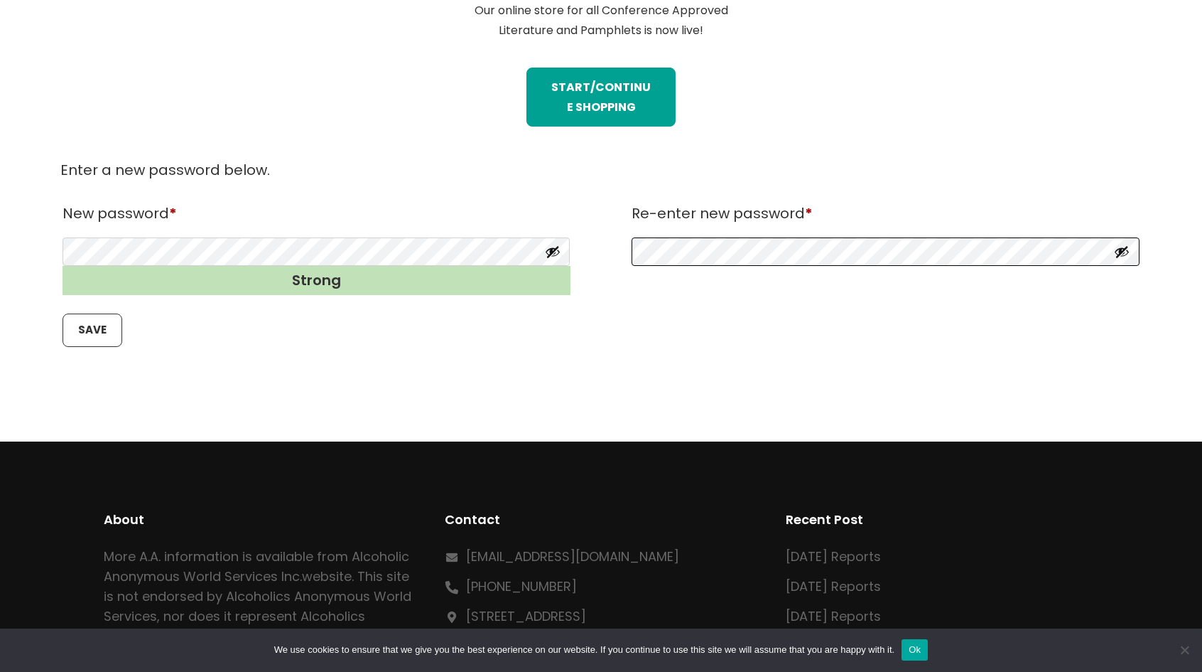
scroll to position [711, 0]
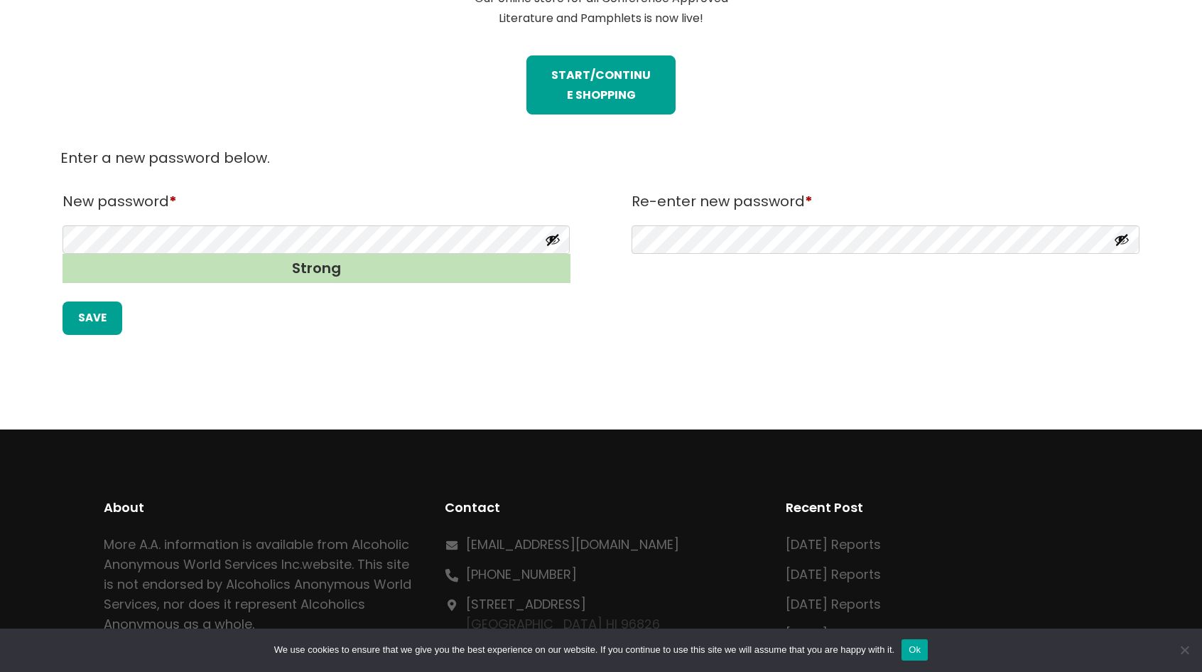
click at [76, 319] on button "Save" at bounding box center [93, 317] width 60 height 33
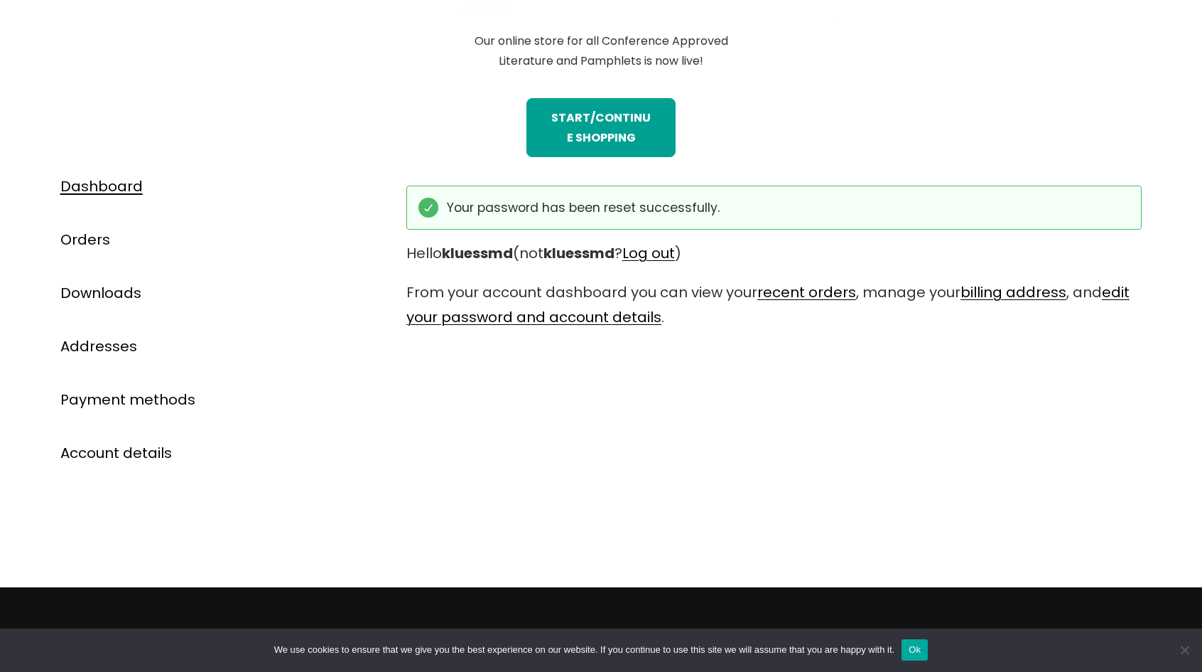
scroll to position [682, 0]
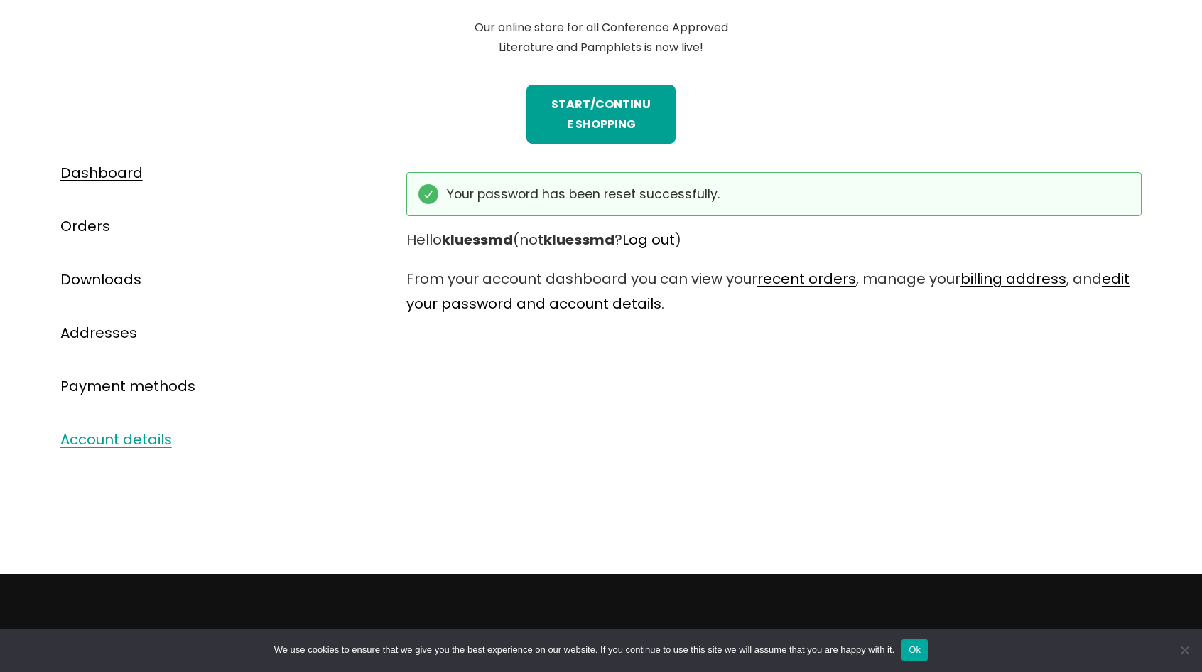
click at [147, 432] on link "Account details" at bounding box center [116, 439] width 112 height 20
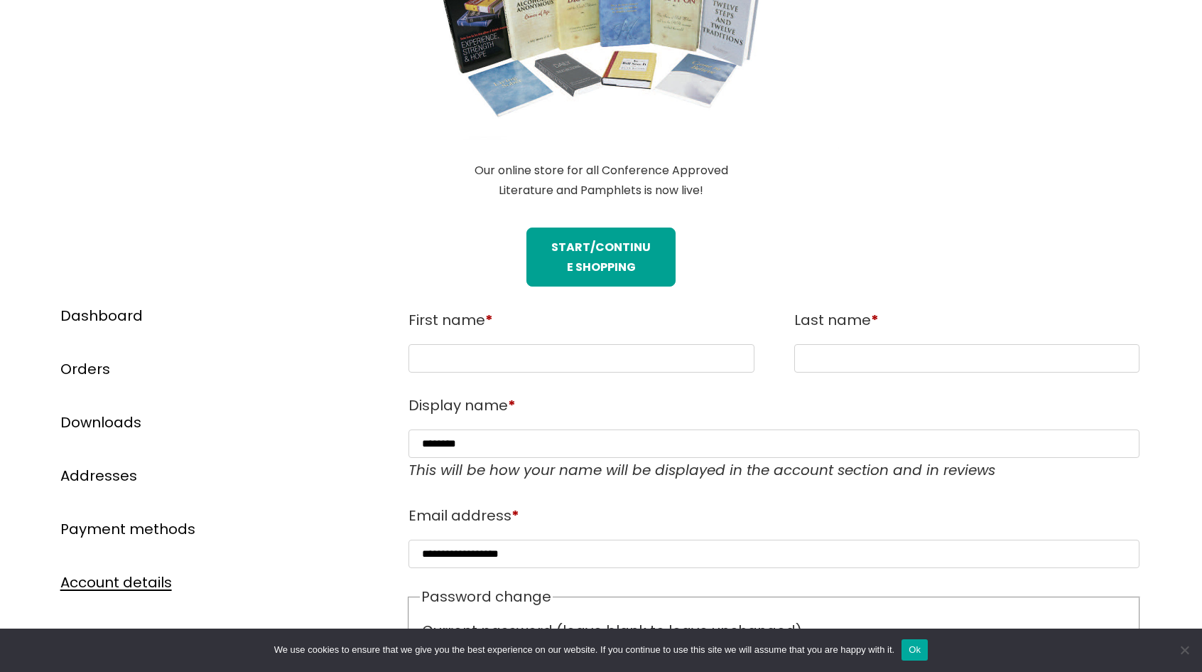
scroll to position [569, 0]
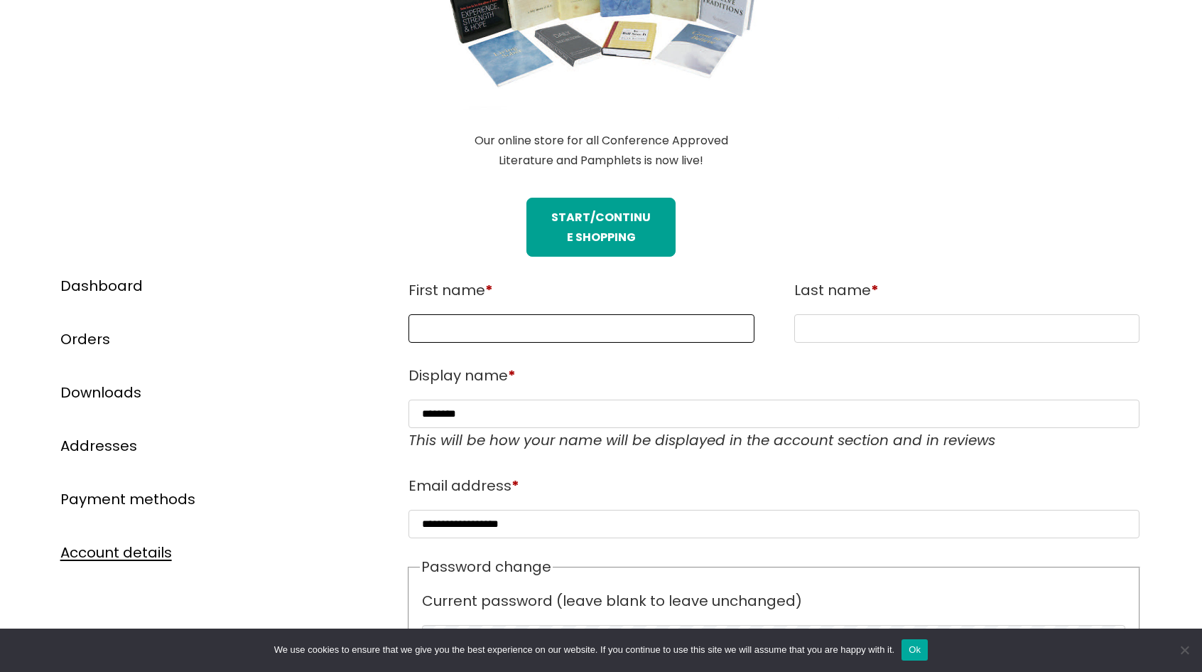
click at [502, 328] on input "First name *" at bounding box center [582, 328] width 346 height 28
type input "*****"
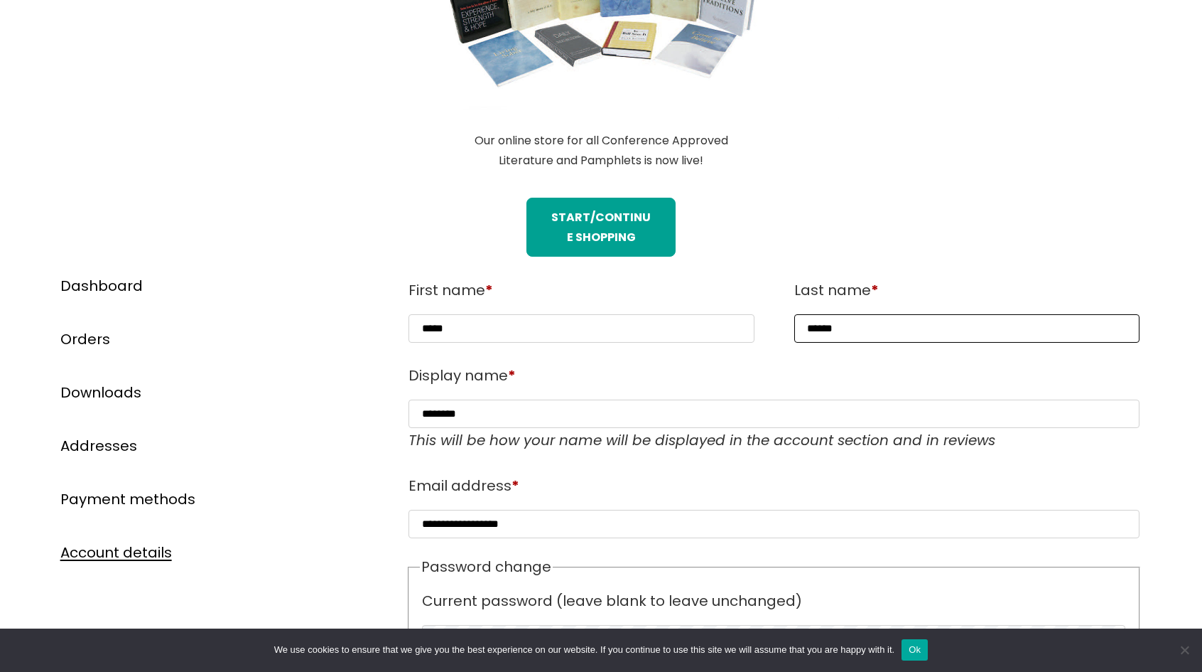
type input "******"
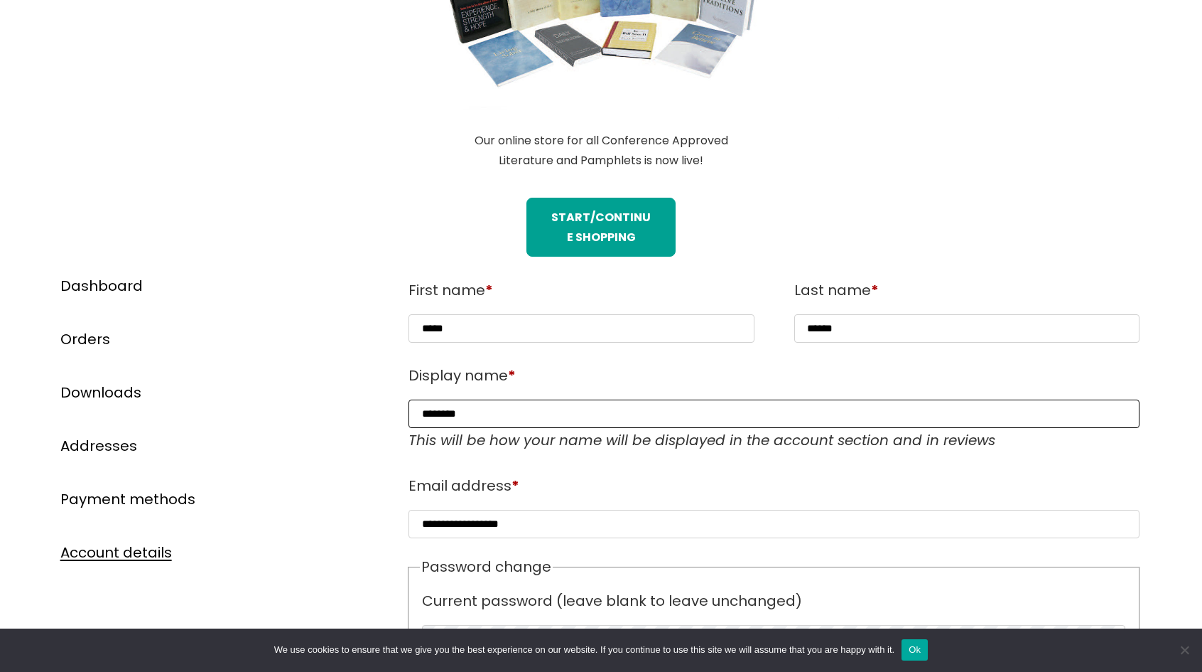
click at [501, 410] on input "********" at bounding box center [775, 413] width 732 height 28
type input "*"
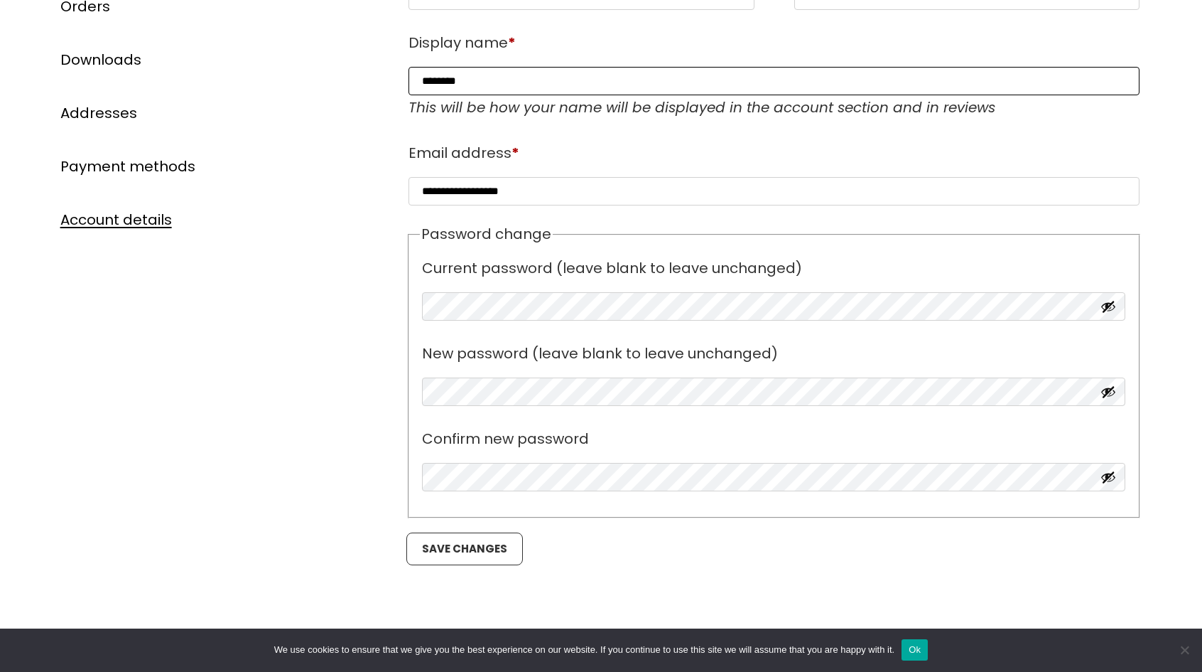
scroll to position [924, 0]
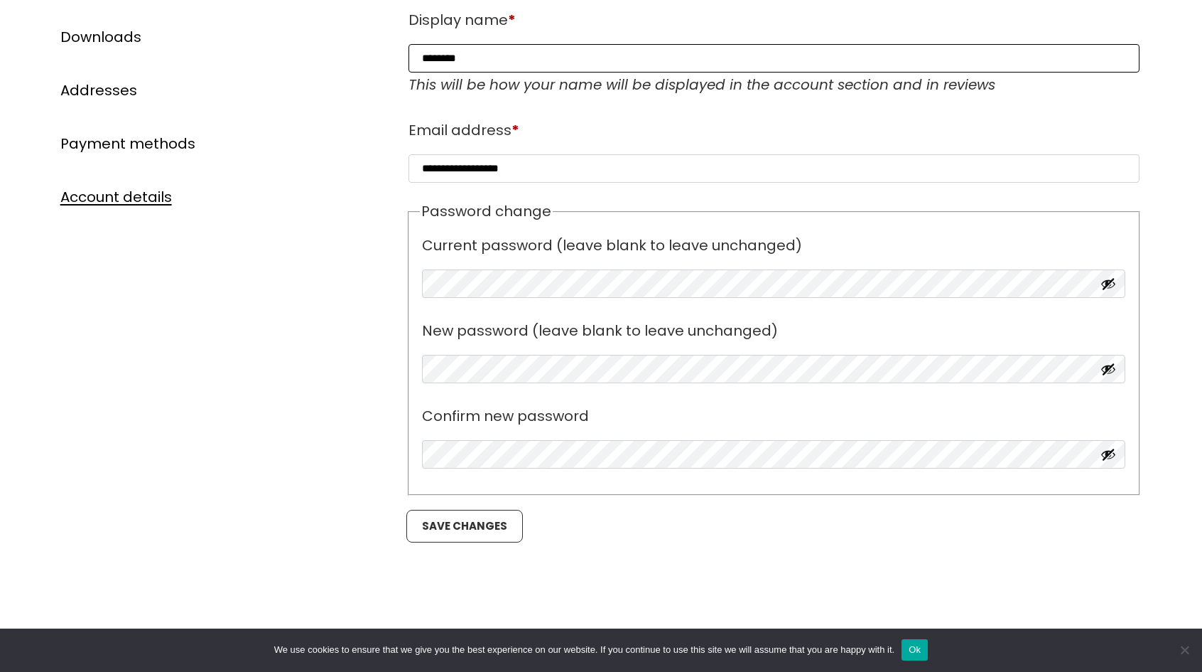
type input "********"
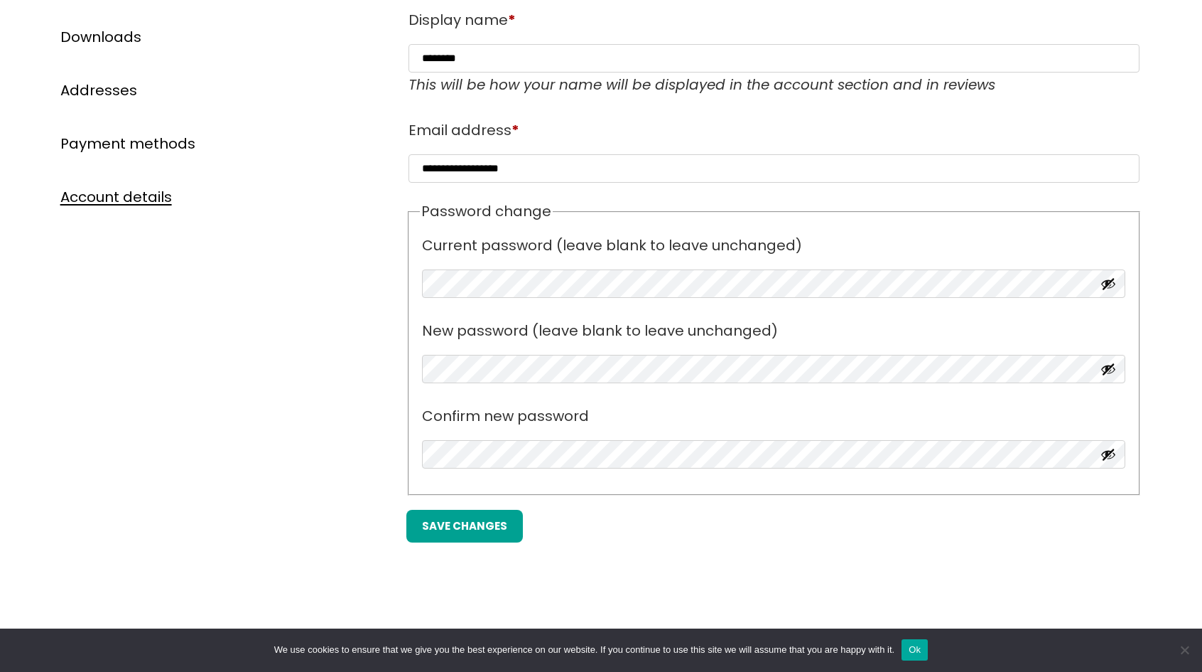
click at [453, 525] on button "Save changes" at bounding box center [465, 526] width 117 height 33
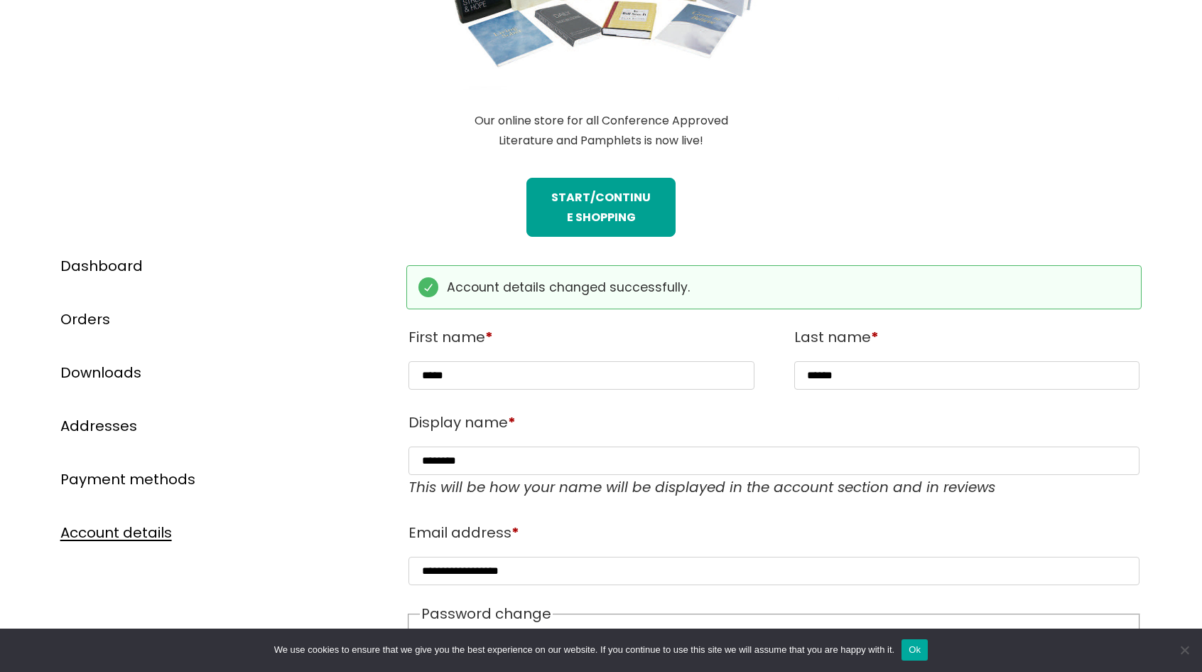
scroll to position [682, 0]
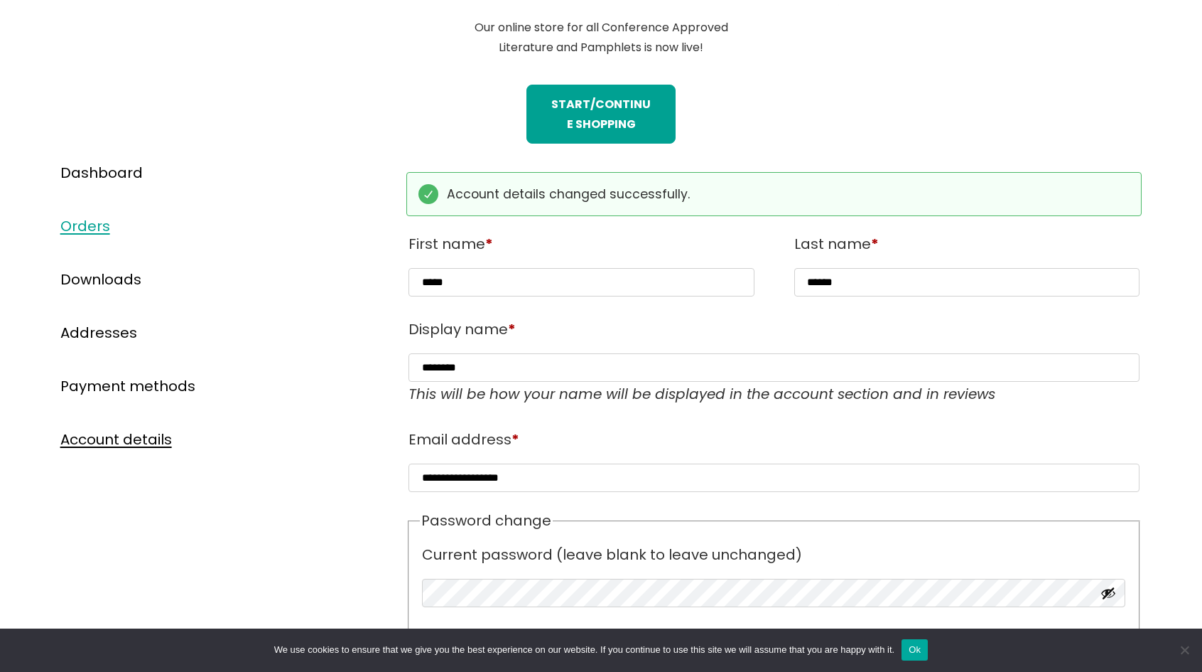
click at [85, 217] on link "Orders" at bounding box center [85, 226] width 50 height 20
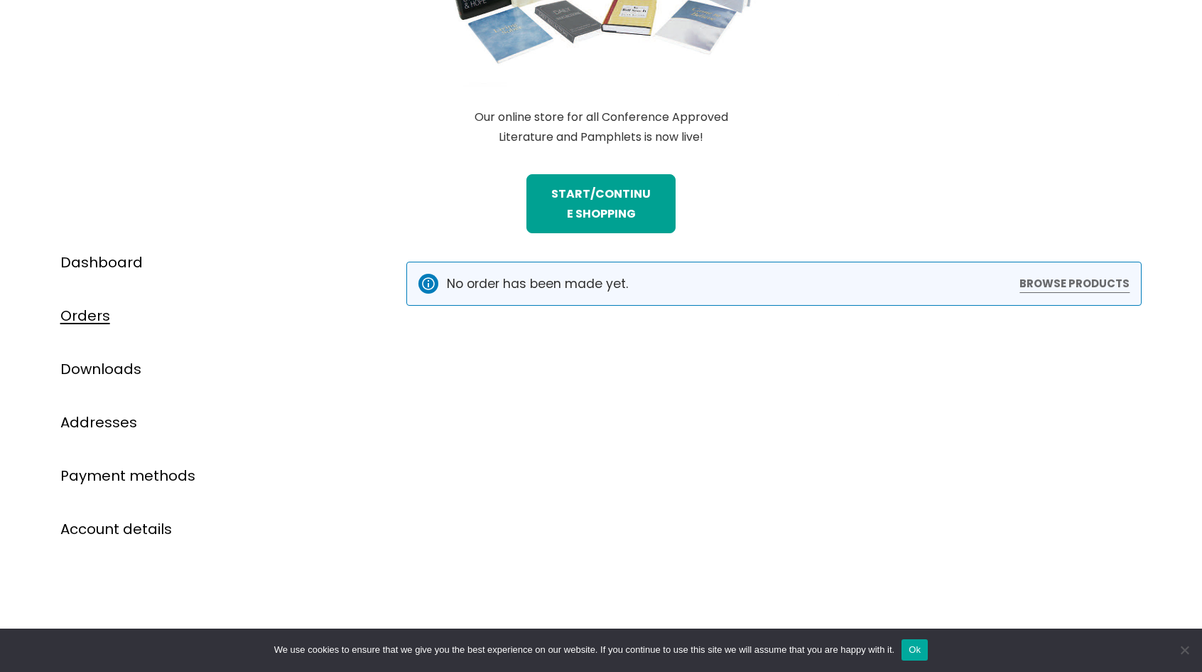
scroll to position [640, 0]
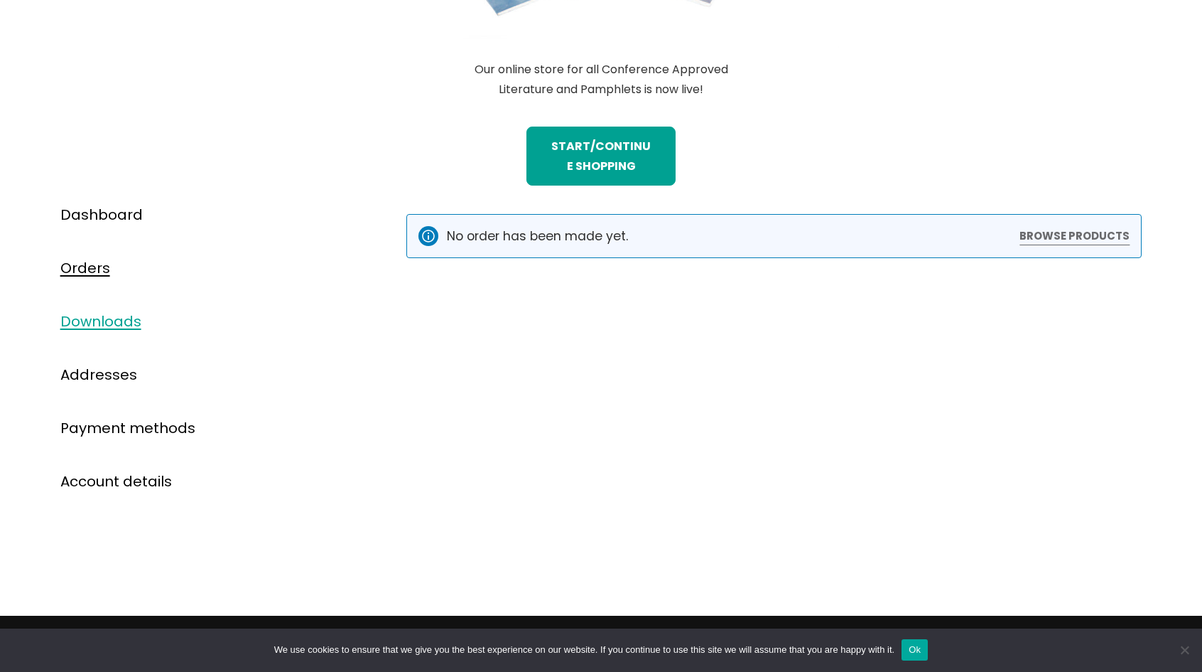
click at [96, 325] on link "Downloads" at bounding box center [100, 321] width 81 height 20
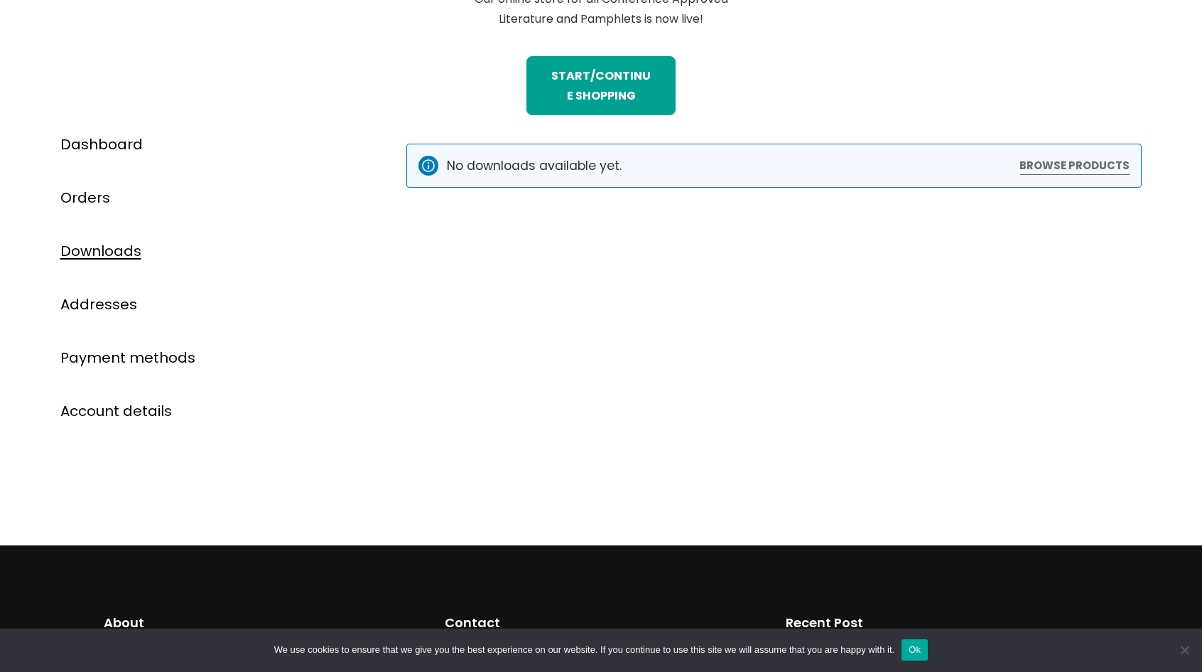
scroll to position [711, 0]
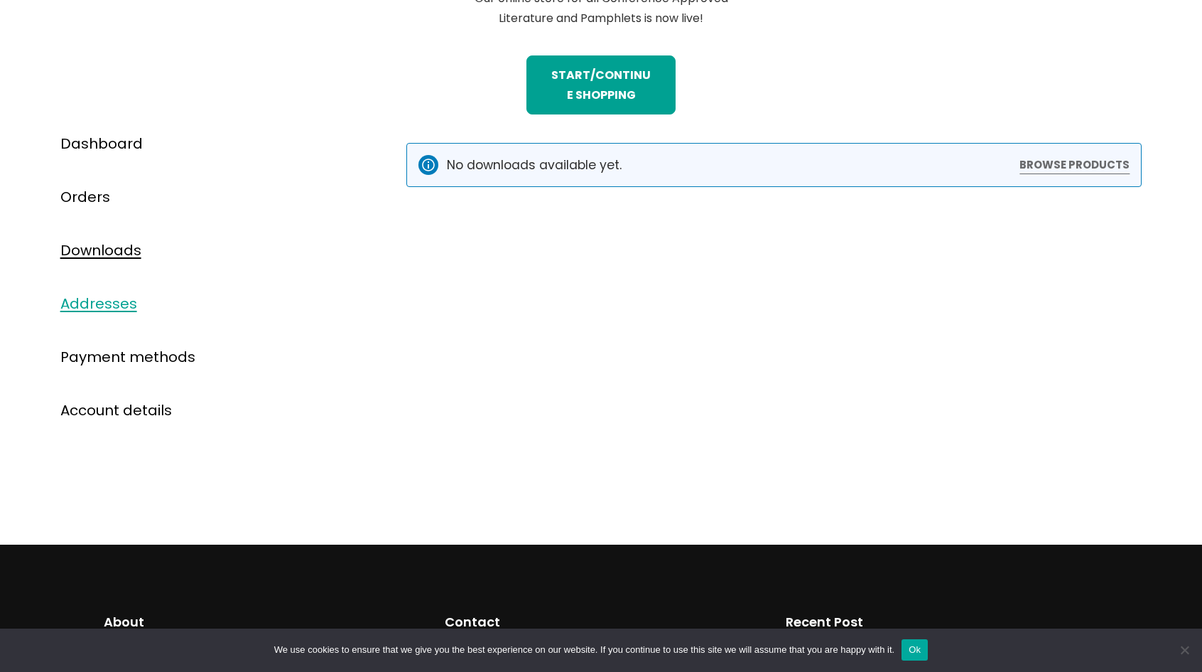
click at [100, 303] on link "Addresses" at bounding box center [98, 304] width 77 height 20
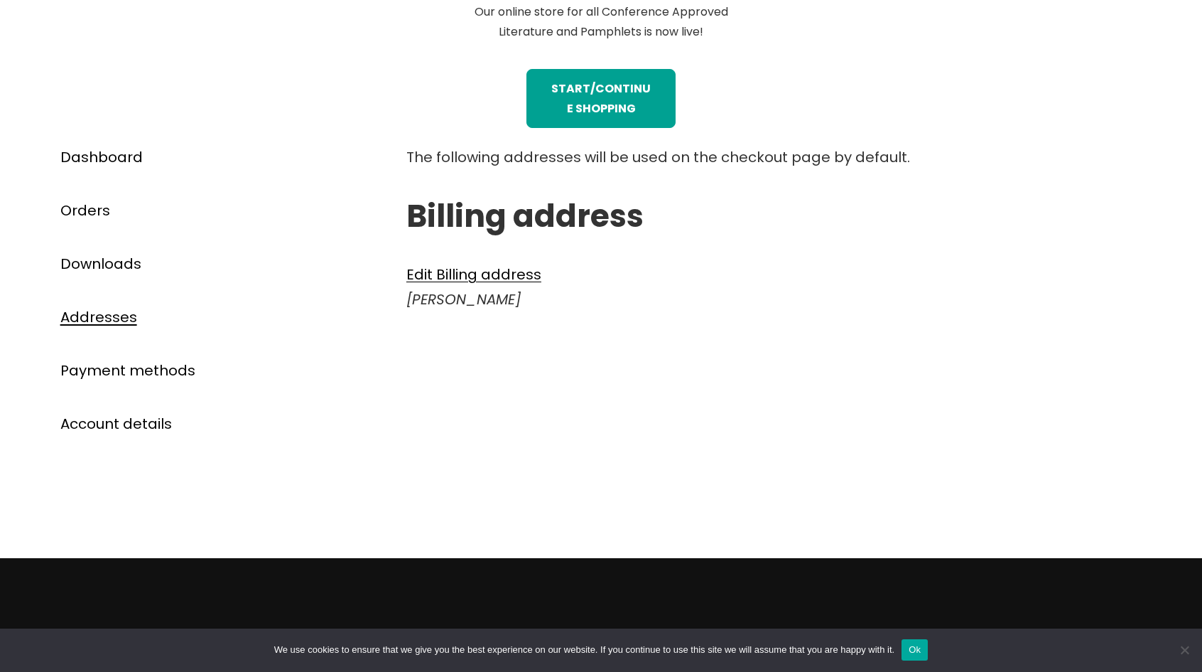
scroll to position [711, 0]
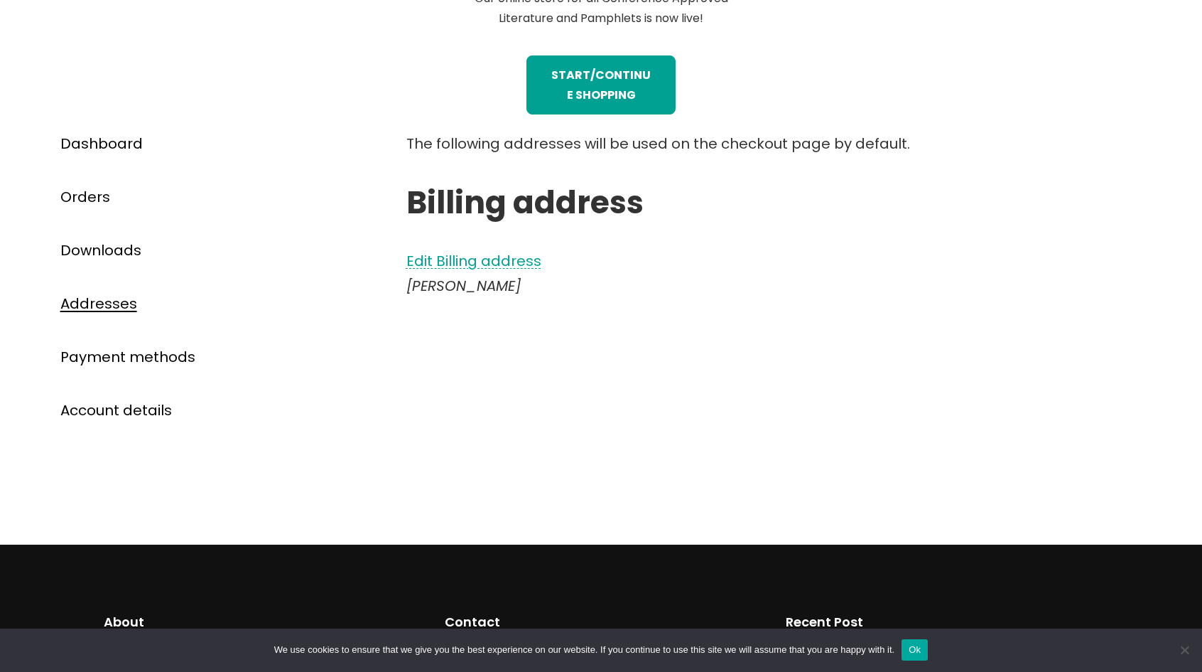
click at [482, 261] on link "Edit Billing address" at bounding box center [474, 261] width 135 height 20
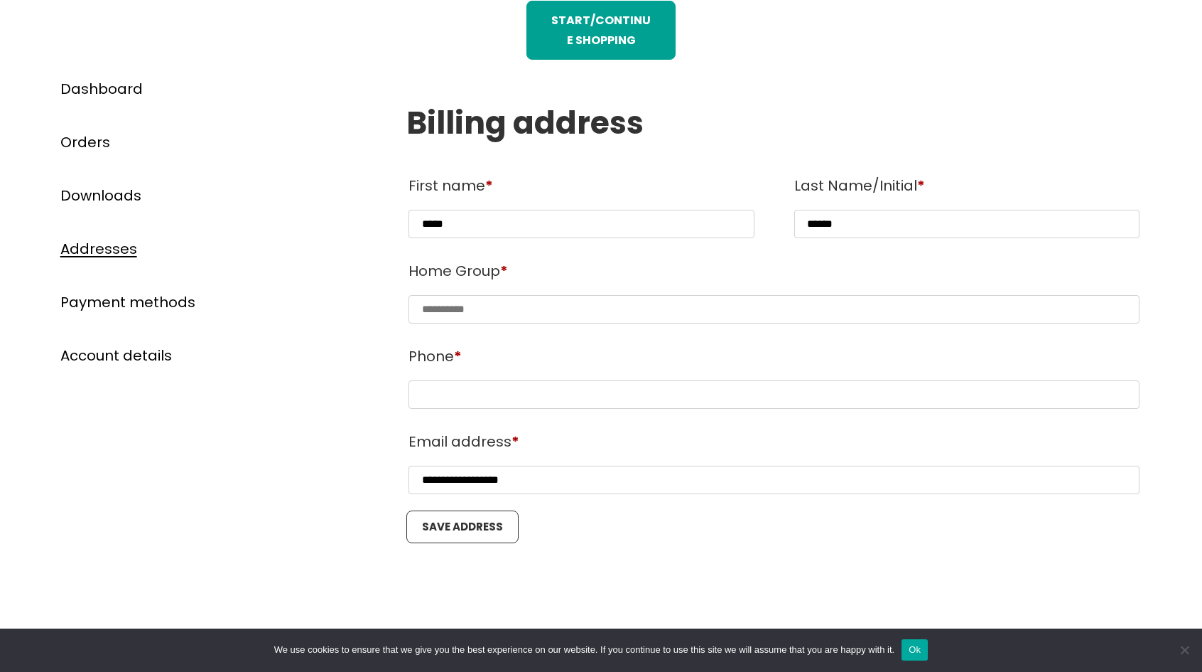
scroll to position [853, 0]
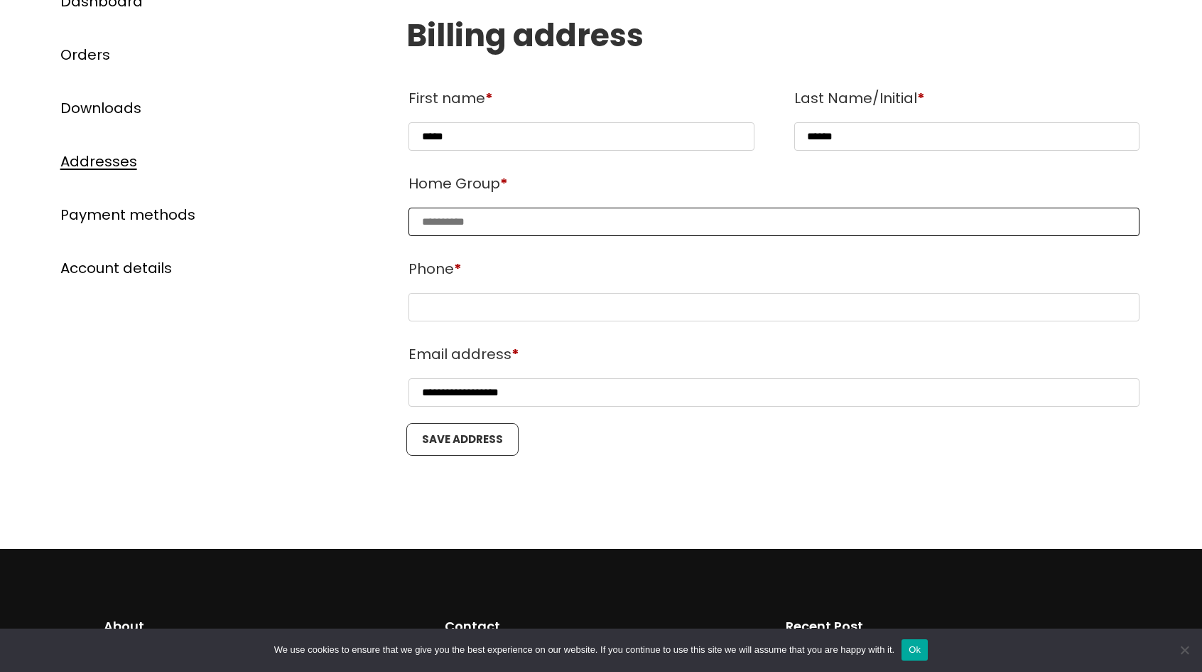
click at [573, 225] on input "Home Group *" at bounding box center [775, 222] width 732 height 28
type input "**********"
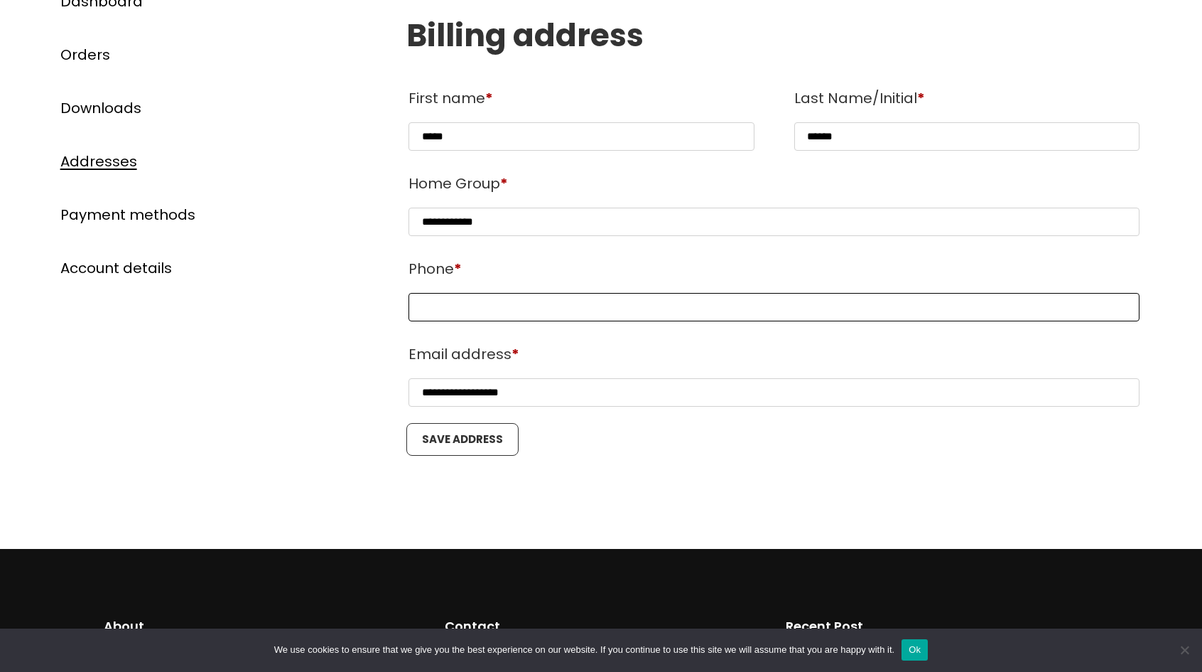
click at [523, 302] on input "Phone *" at bounding box center [775, 307] width 732 height 28
type input "**********"
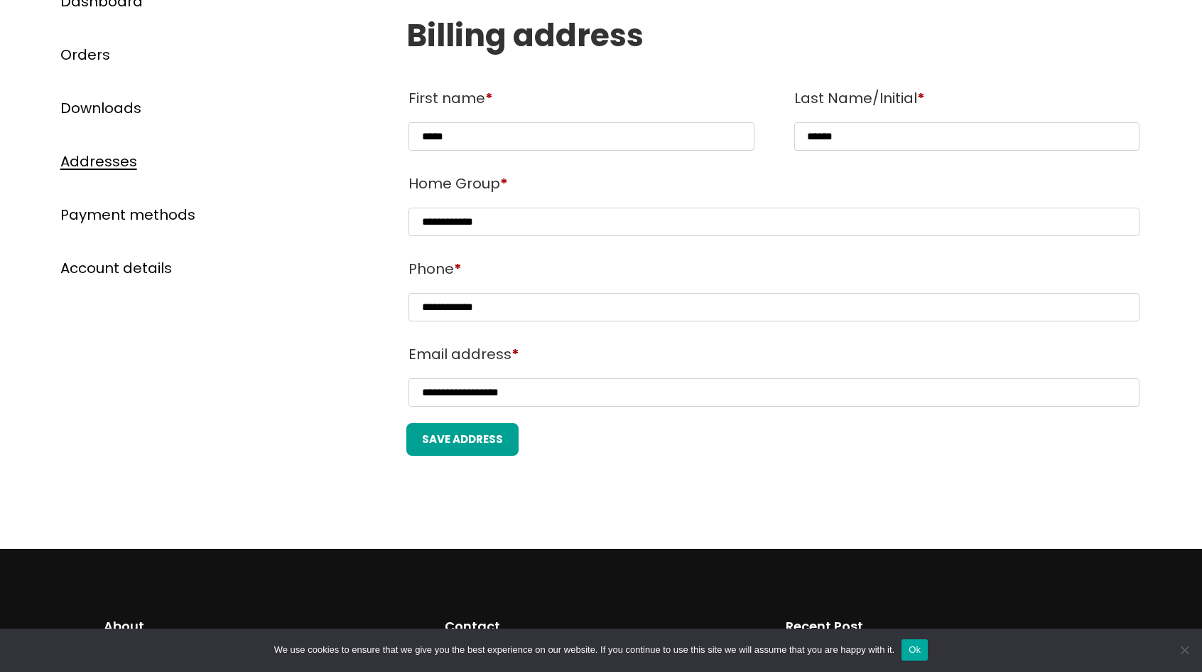
click at [471, 441] on button "Save address" at bounding box center [463, 439] width 112 height 33
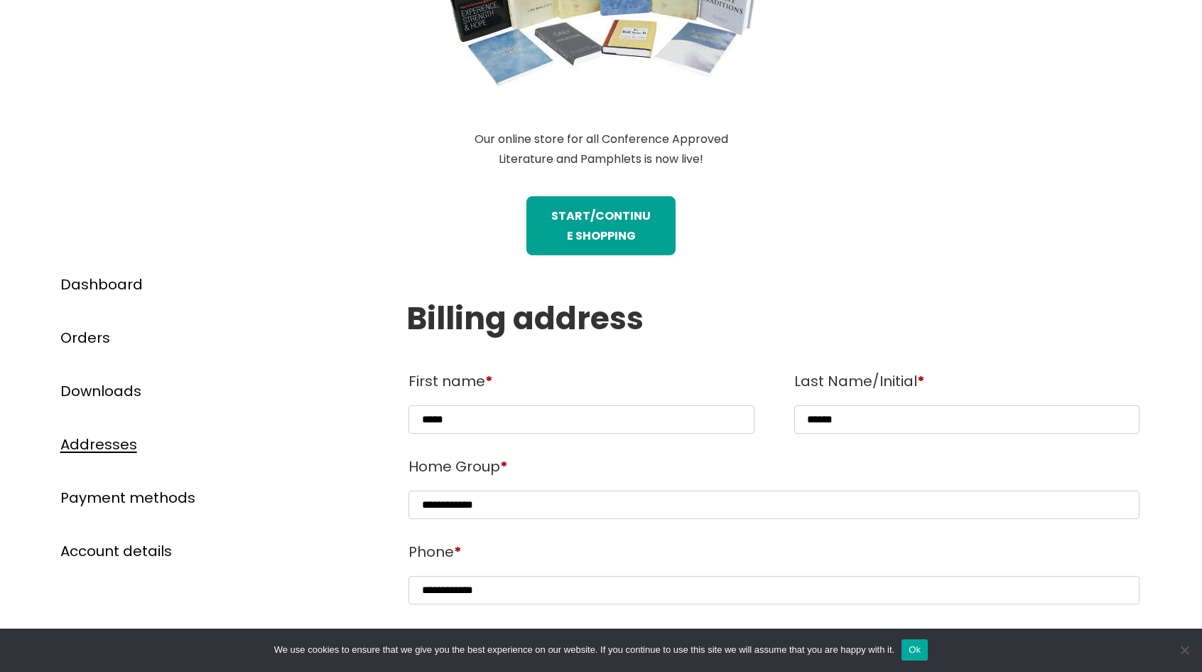
scroll to position [569, 0]
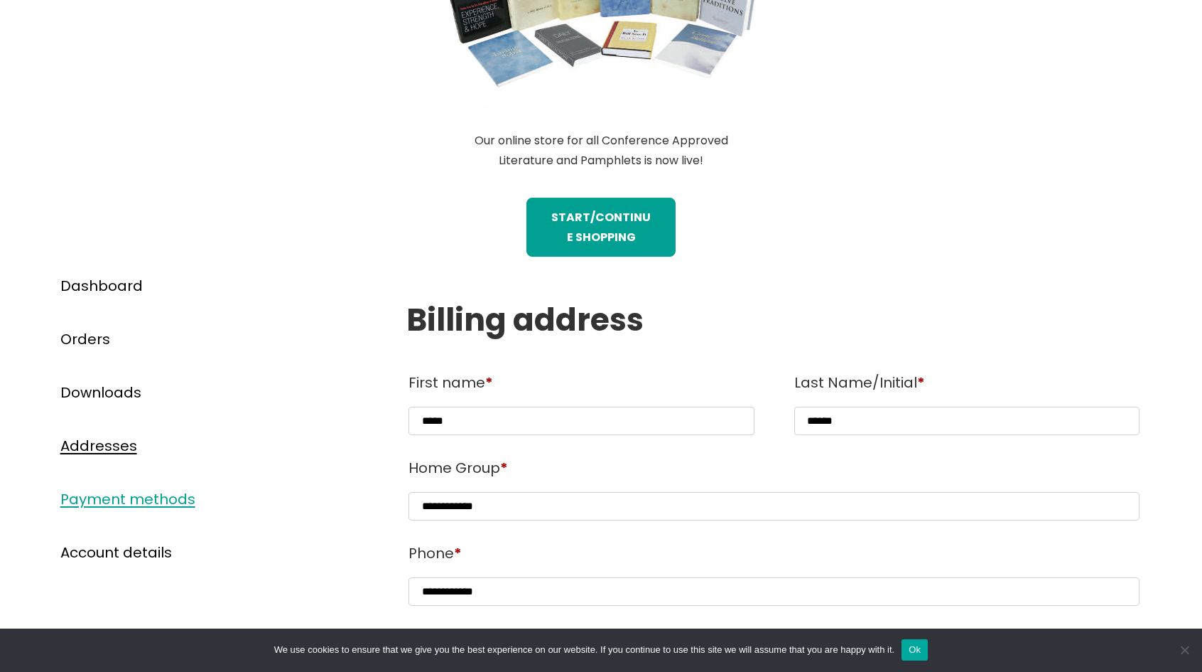
click at [154, 497] on link "Payment methods" at bounding box center [127, 499] width 135 height 20
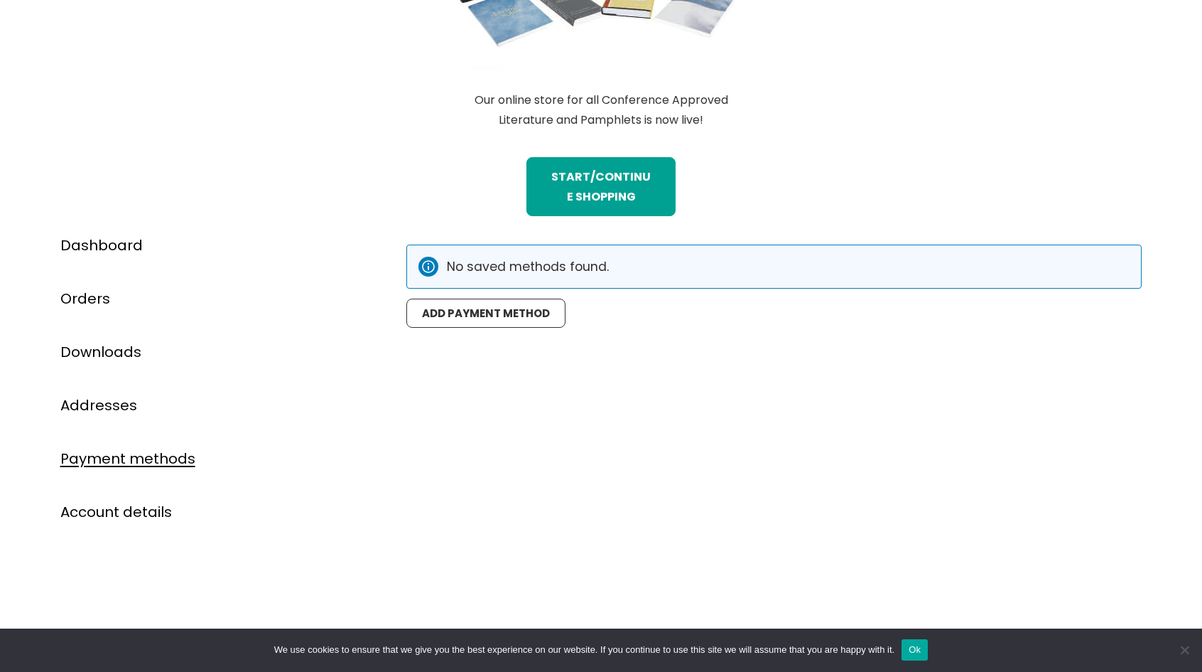
scroll to position [640, 0]
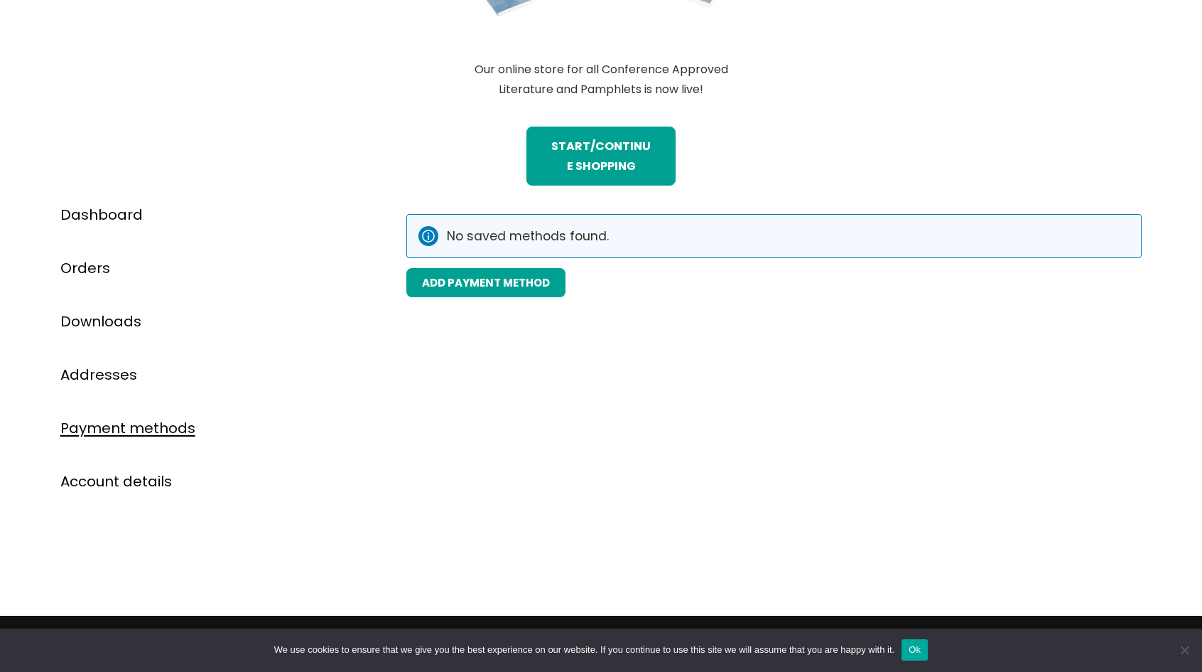
click at [500, 283] on link "Add payment method" at bounding box center [486, 282] width 159 height 29
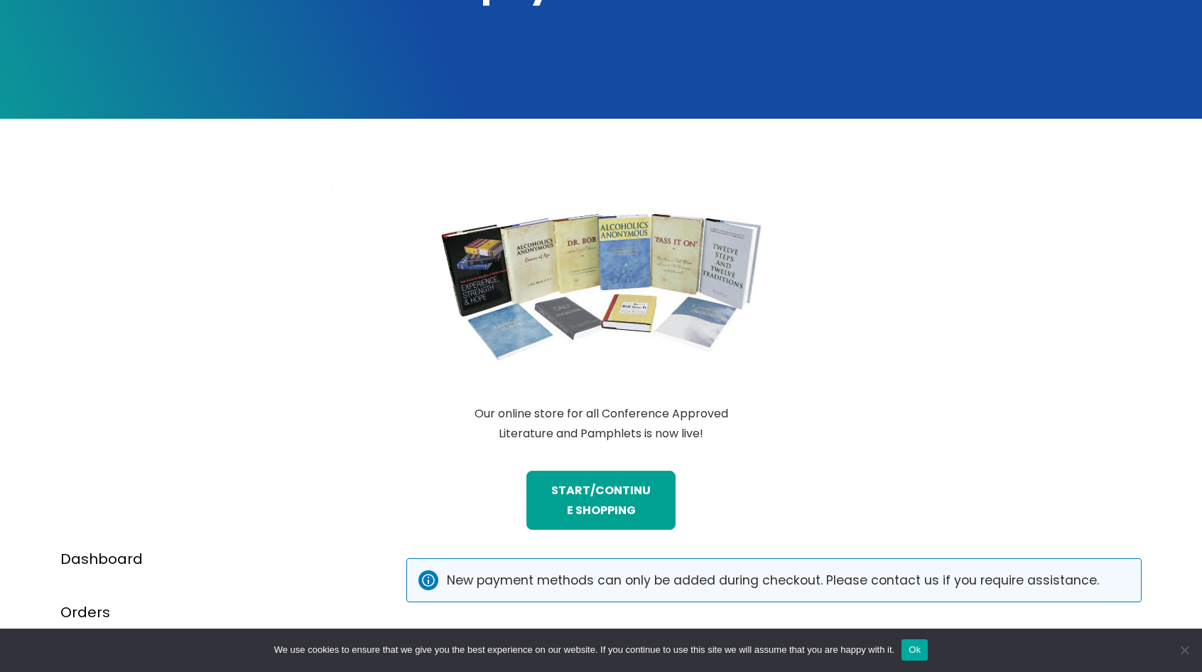
scroll to position [213, 0]
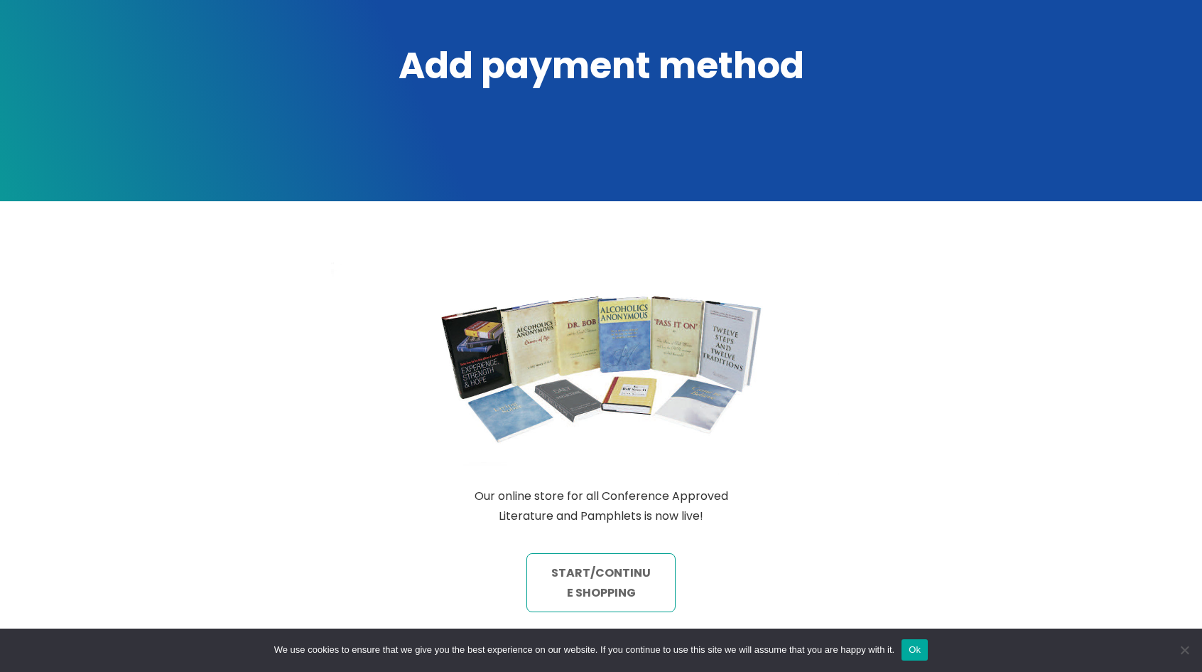
click at [613, 572] on link "STart/continue shopping" at bounding box center [602, 582] width 150 height 59
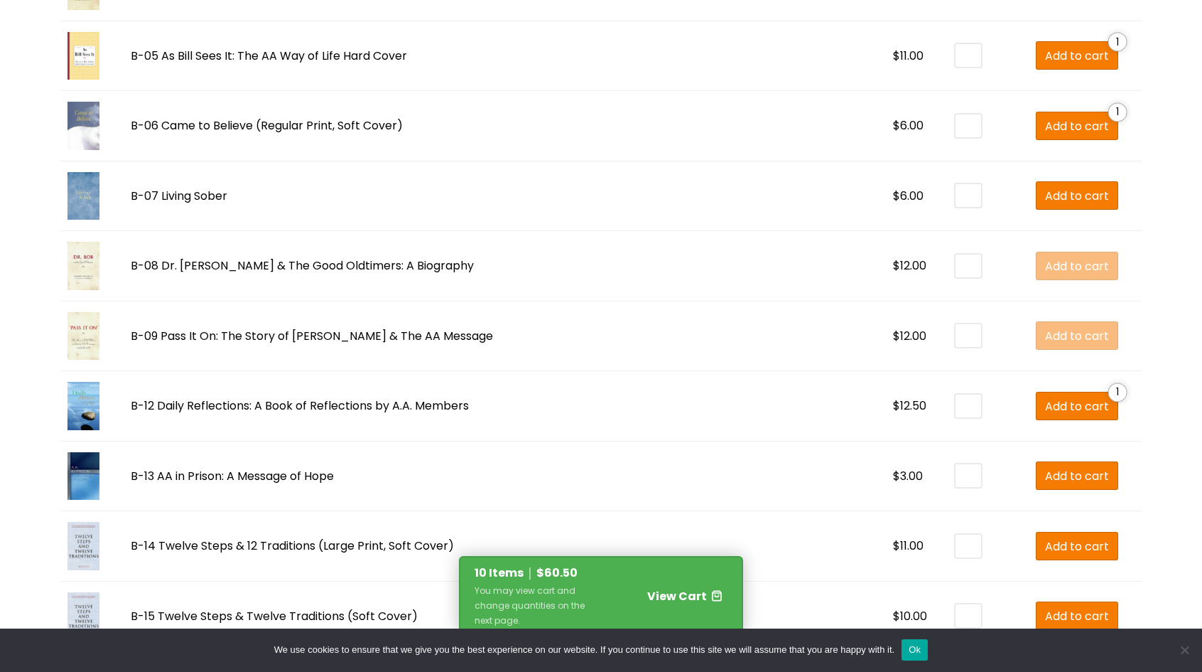
scroll to position [853, 0]
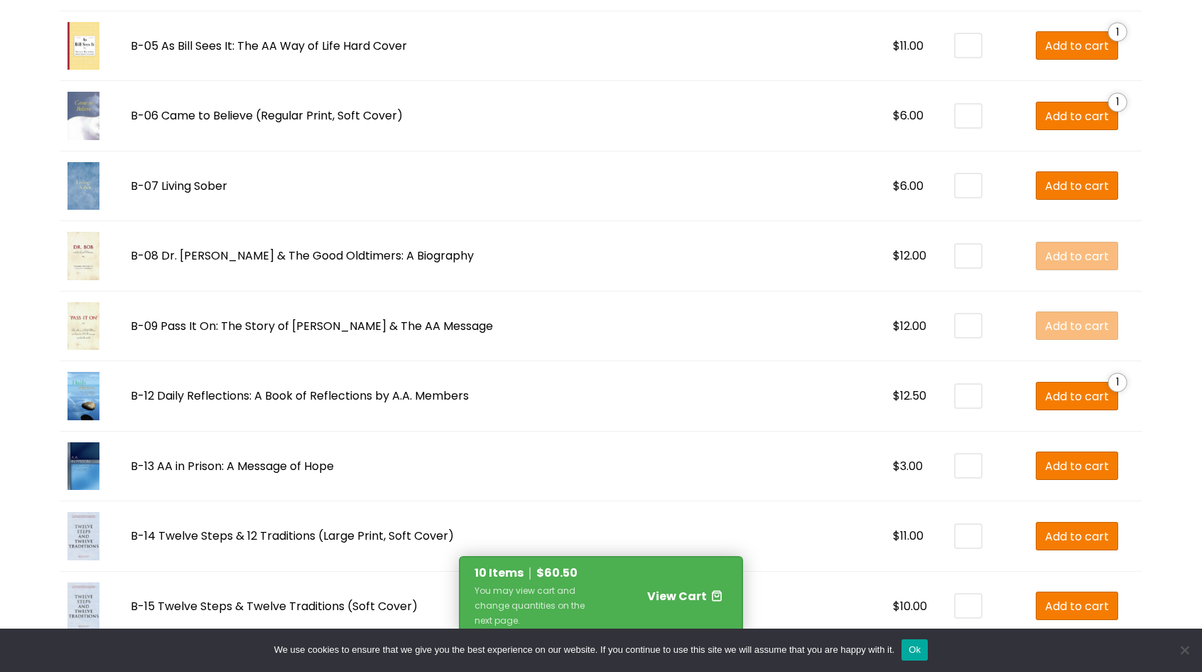
click at [667, 591] on span "View Cart" at bounding box center [677, 596] width 60 height 16
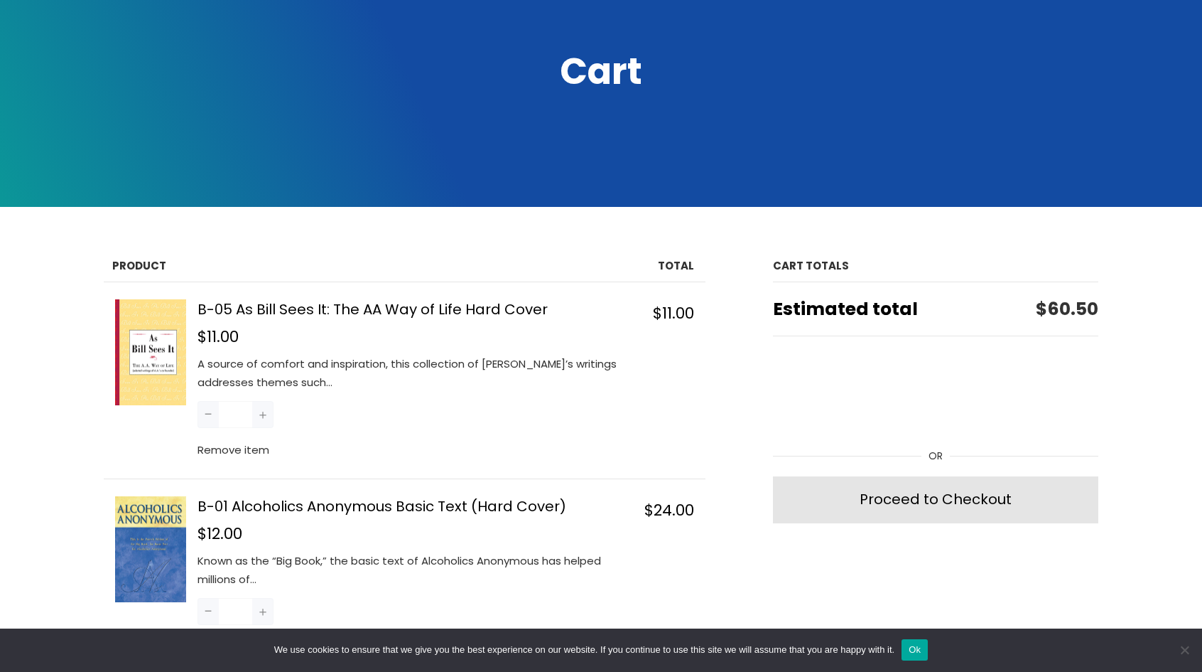
scroll to position [213, 0]
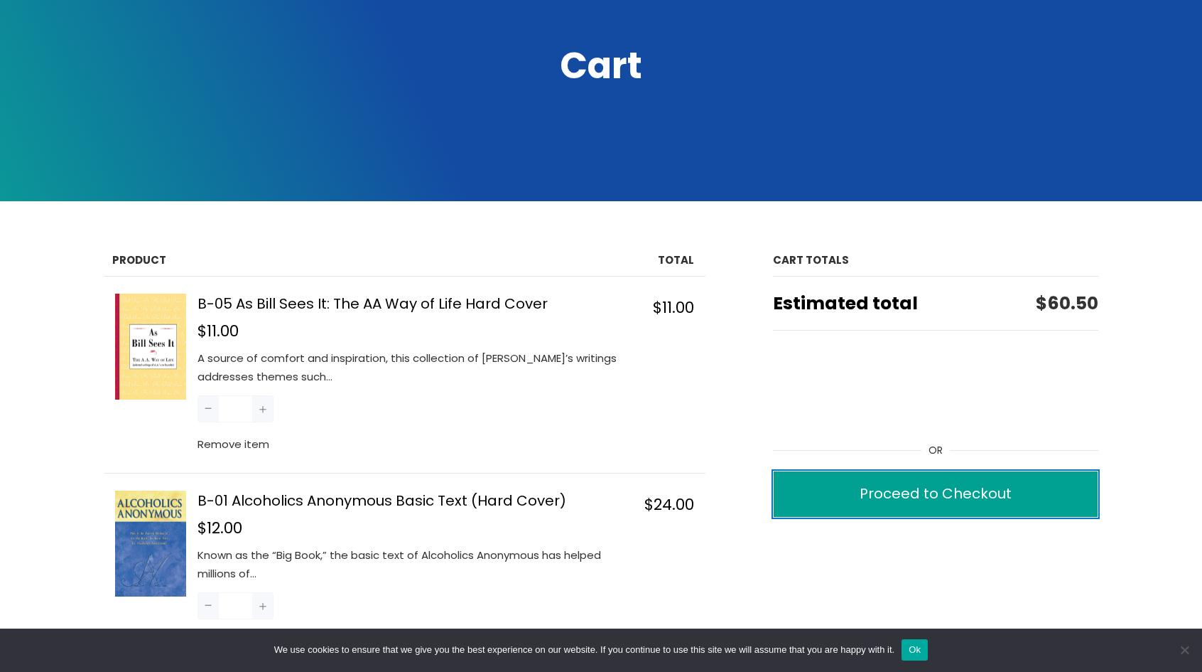
click at [929, 498] on div "Proceed to Checkout" at bounding box center [936, 493] width 152 height 25
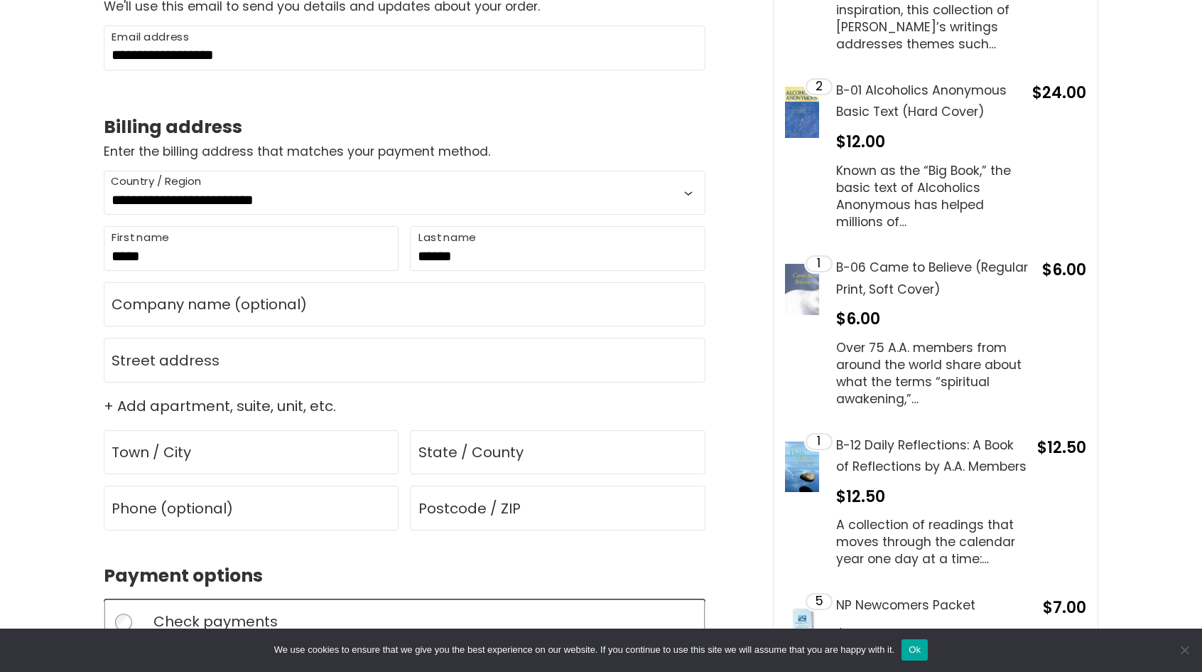
scroll to position [640, 0]
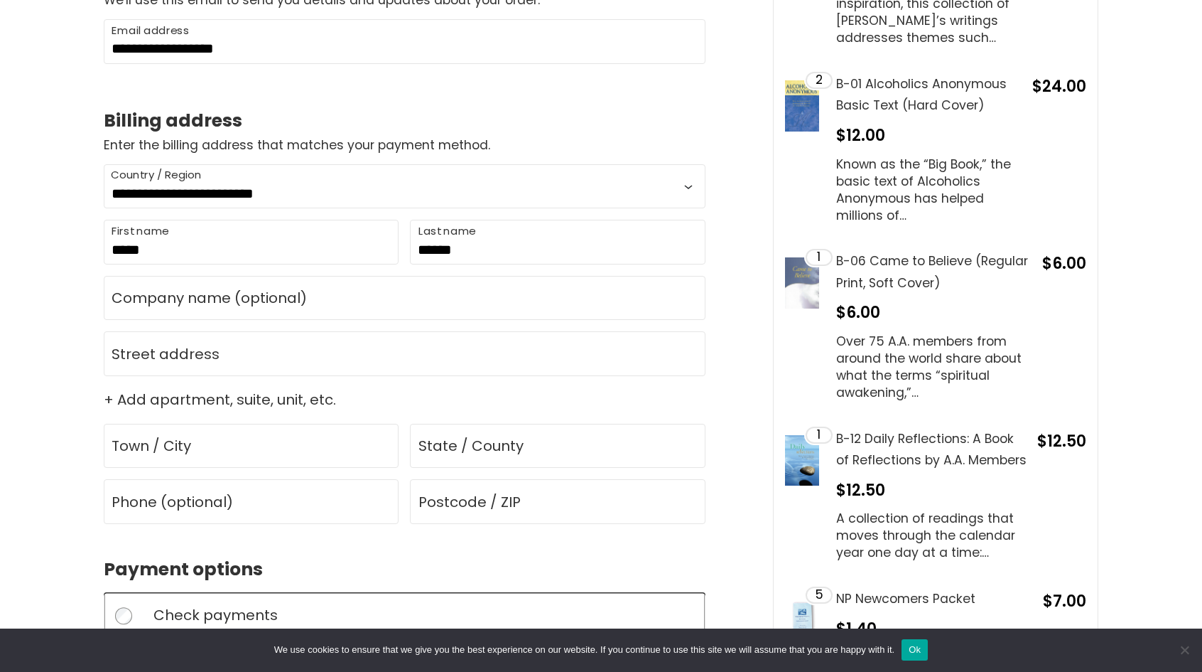
click at [192, 352] on label "Street address" at bounding box center [166, 353] width 108 height 21
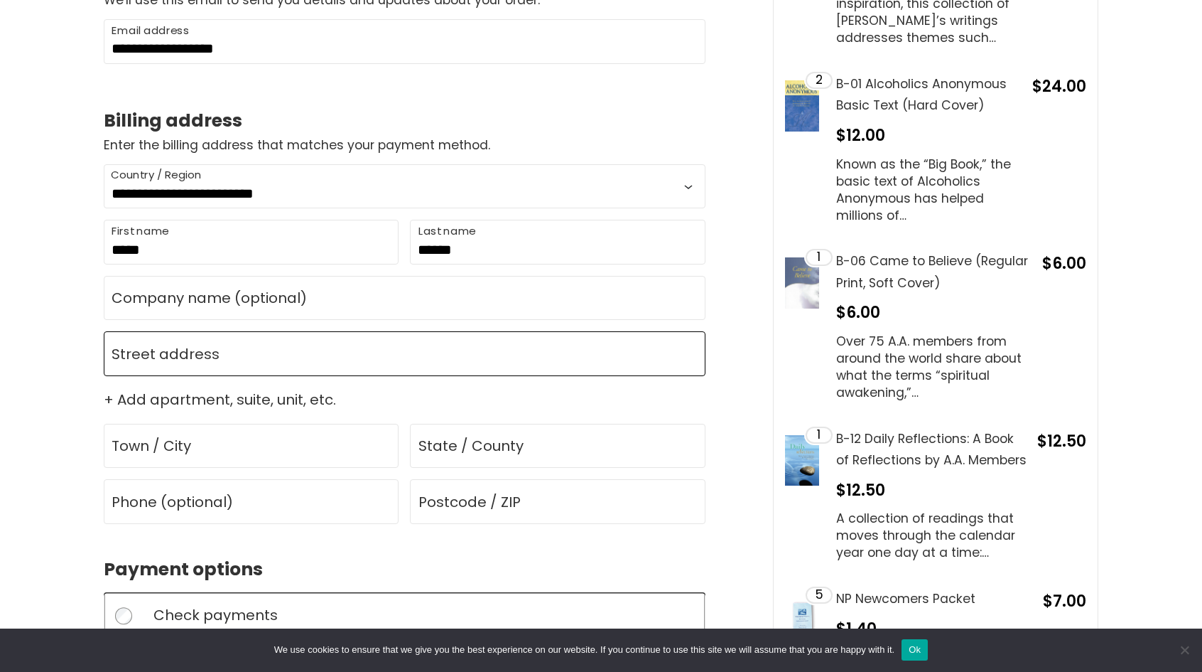
click at [192, 352] on input "Street address" at bounding box center [405, 353] width 602 height 45
type input "**********"
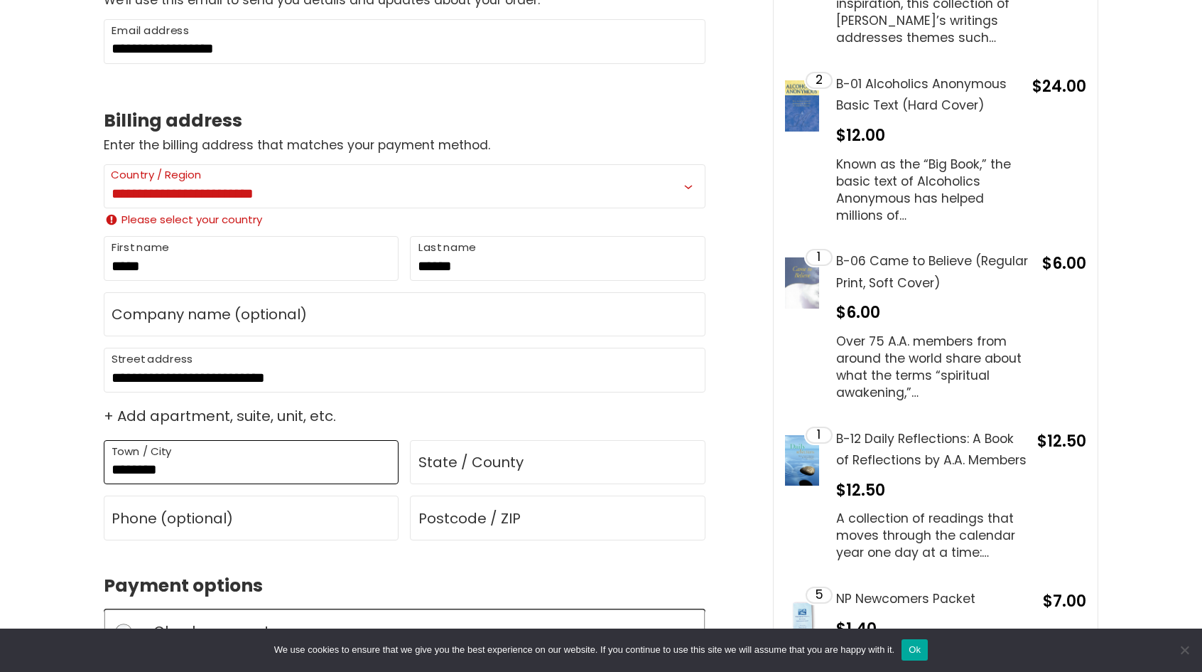
type input "********"
type input "**"
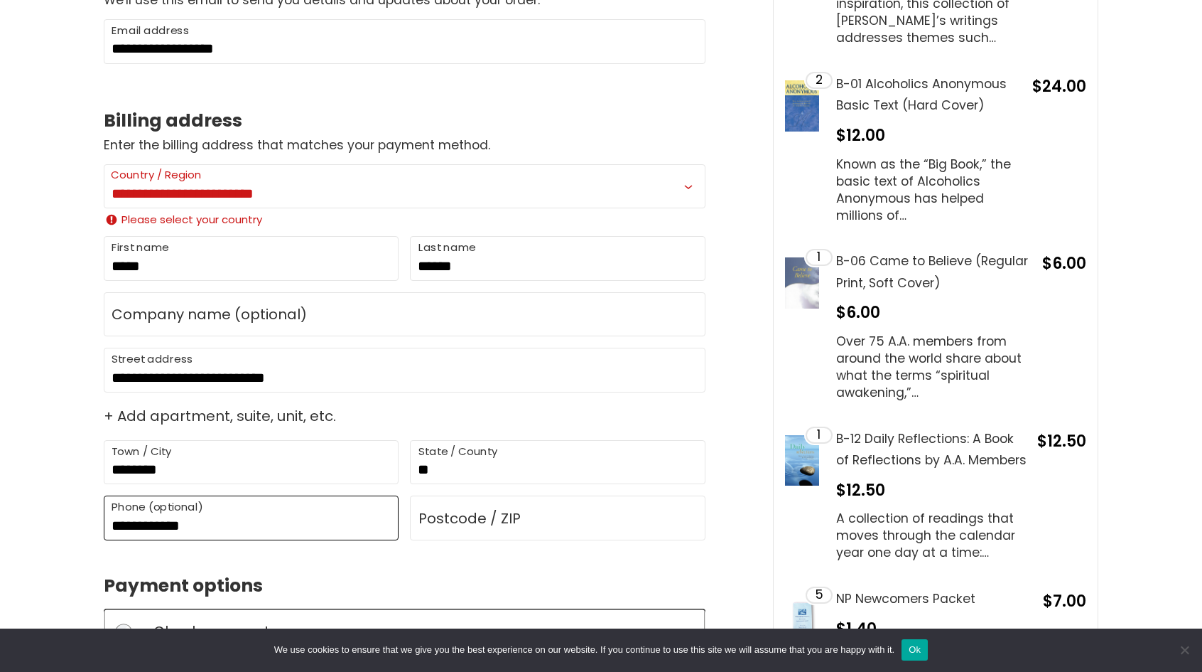
type input "**********"
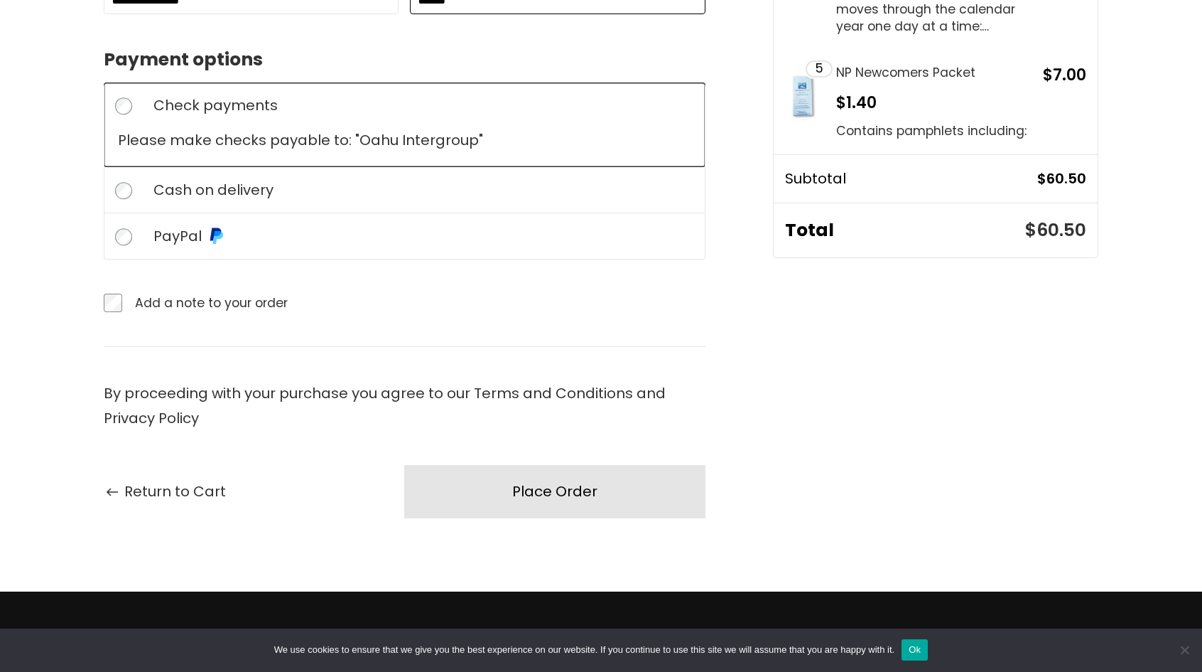
scroll to position [1208, 0]
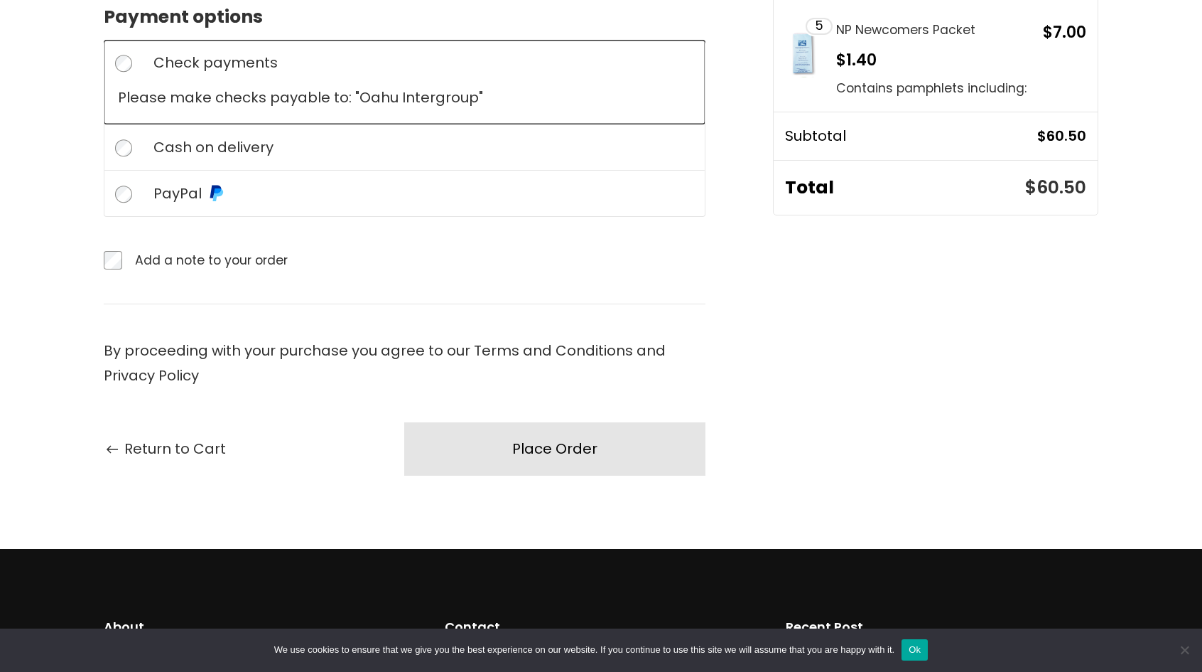
type input "*****"
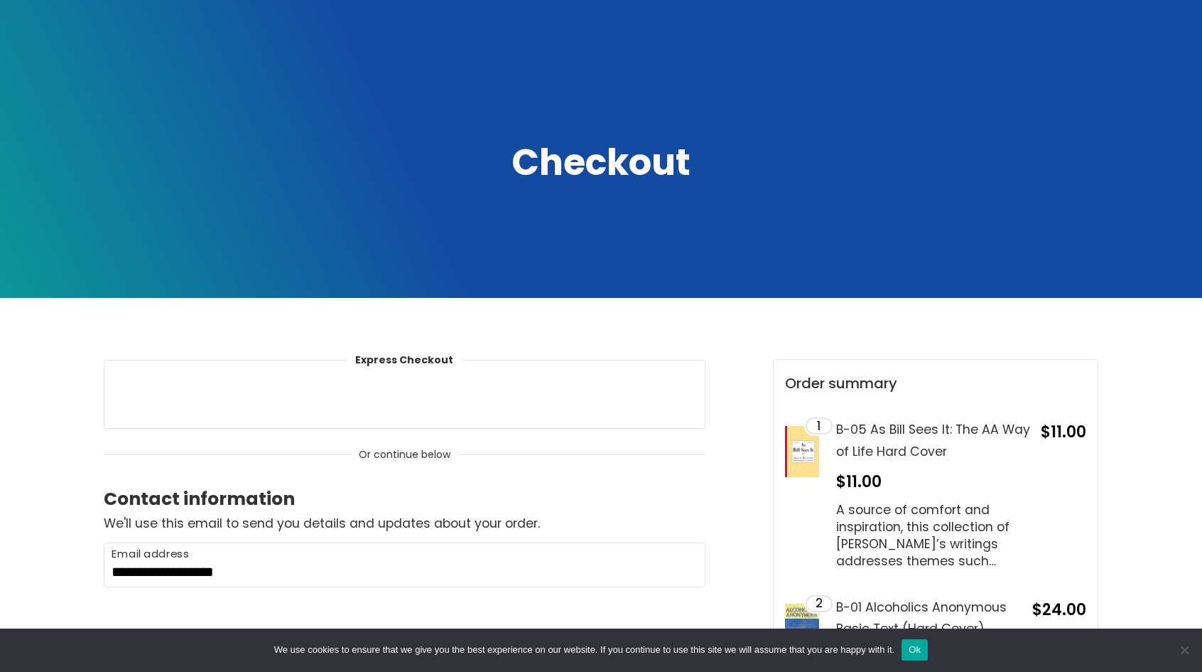
scroll to position [0, 0]
